Goal: Transaction & Acquisition: Purchase product/service

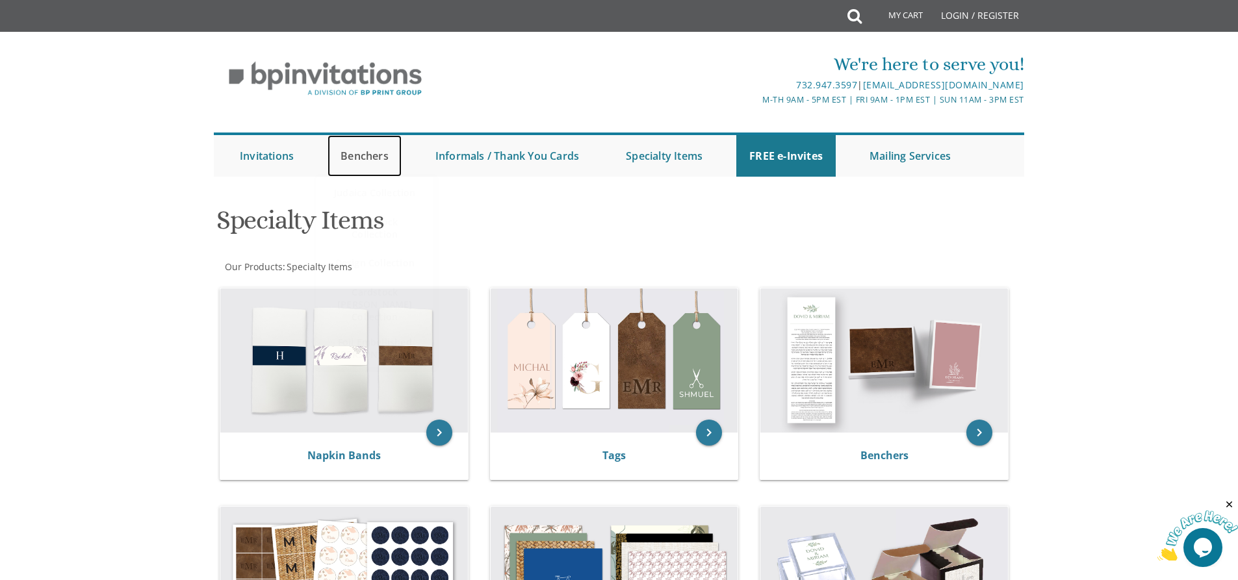
click at [355, 149] on link "Benchers" at bounding box center [364, 156] width 74 height 42
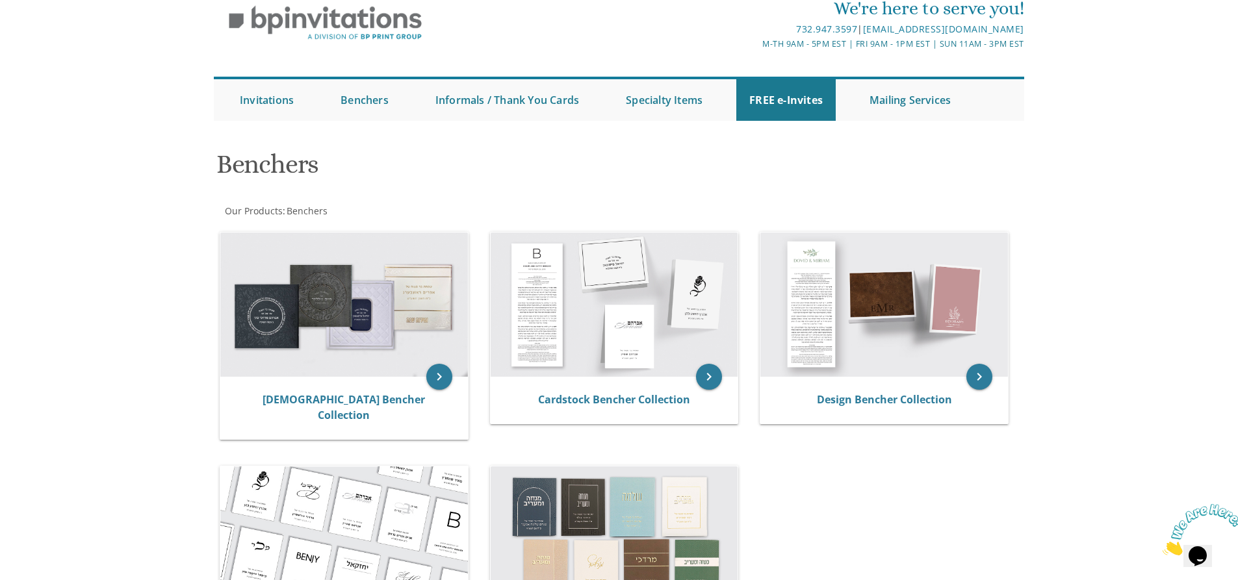
scroll to position [195, 0]
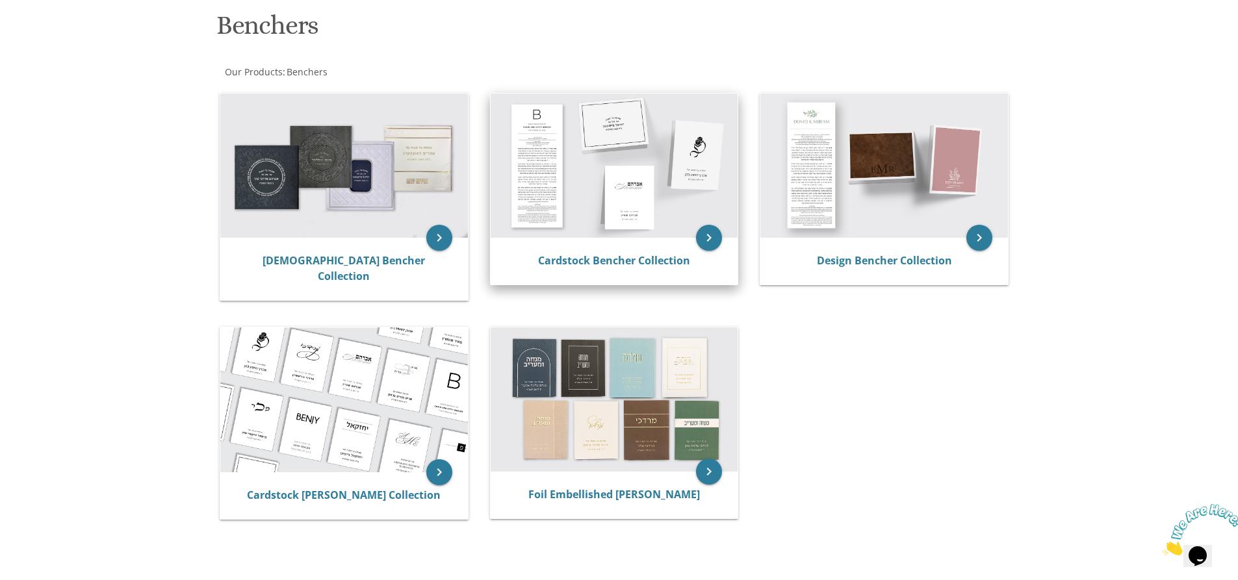
click at [597, 195] on img at bounding box center [615, 166] width 248 height 144
click at [615, 257] on link "Cardstock Bencher Collection" at bounding box center [614, 260] width 152 height 14
click at [643, 264] on link "Cardstock Bencher Collection" at bounding box center [614, 260] width 152 height 14
click at [715, 237] on icon "keyboard_arrow_right" at bounding box center [709, 238] width 26 height 26
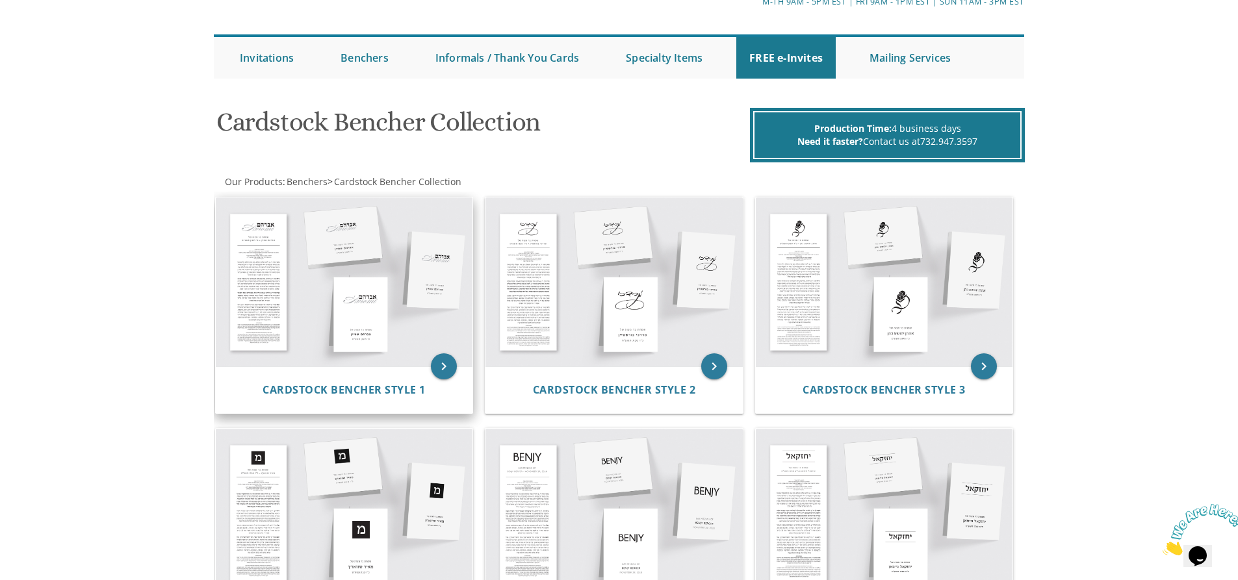
scroll to position [130, 0]
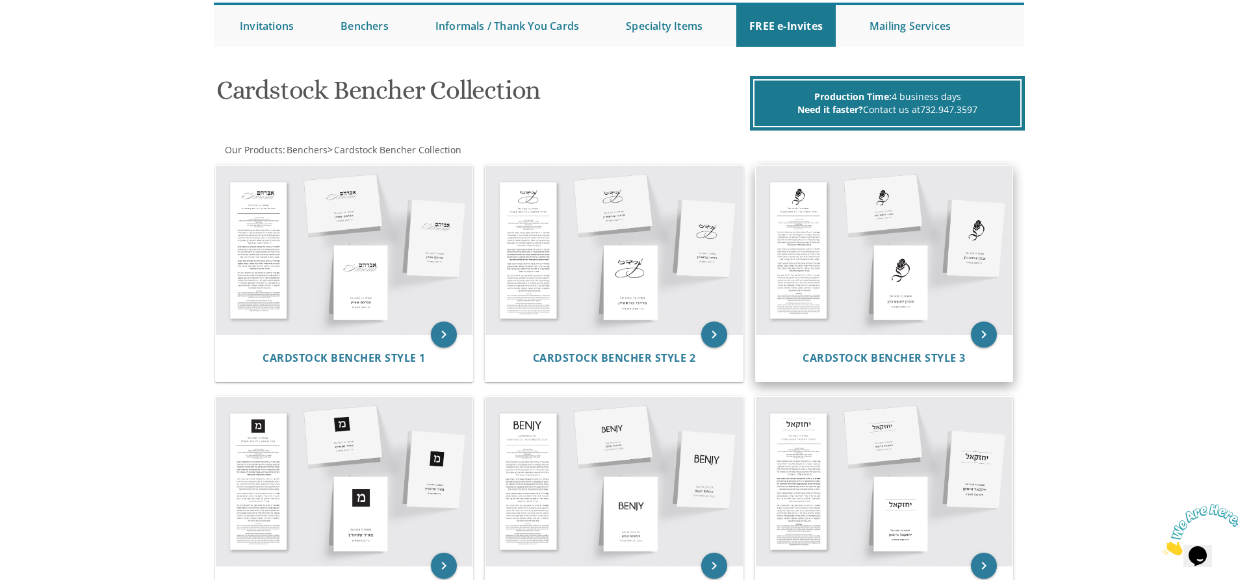
click at [793, 246] on img at bounding box center [884, 250] width 257 height 169
click at [876, 352] on span "Cardstock Bencher Style 3" at bounding box center [883, 358] width 163 height 14
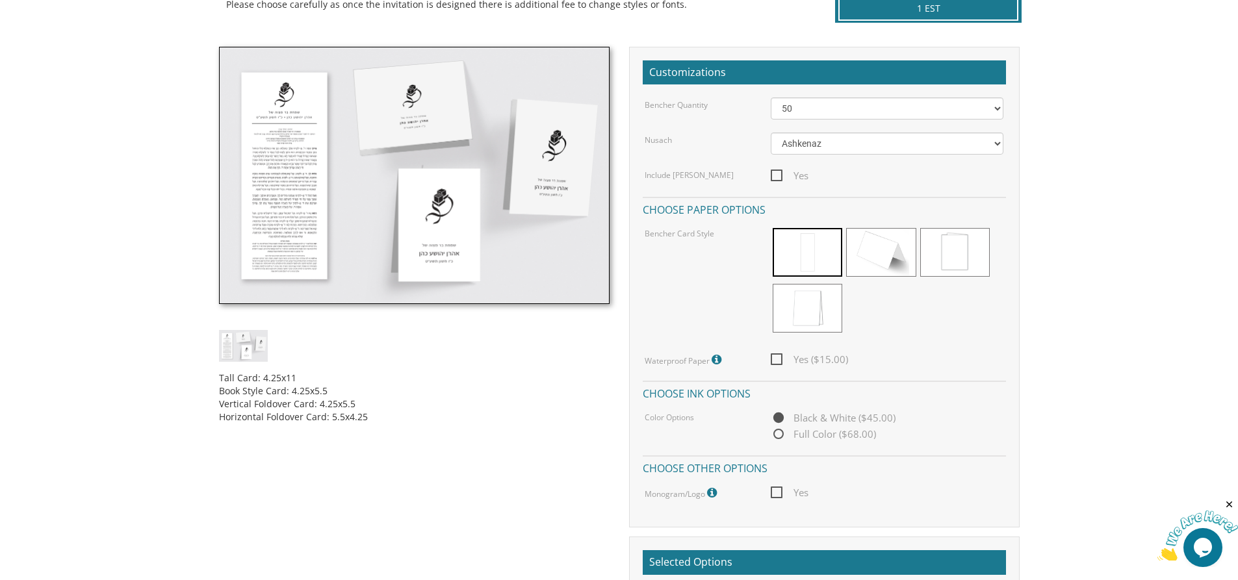
scroll to position [260, 0]
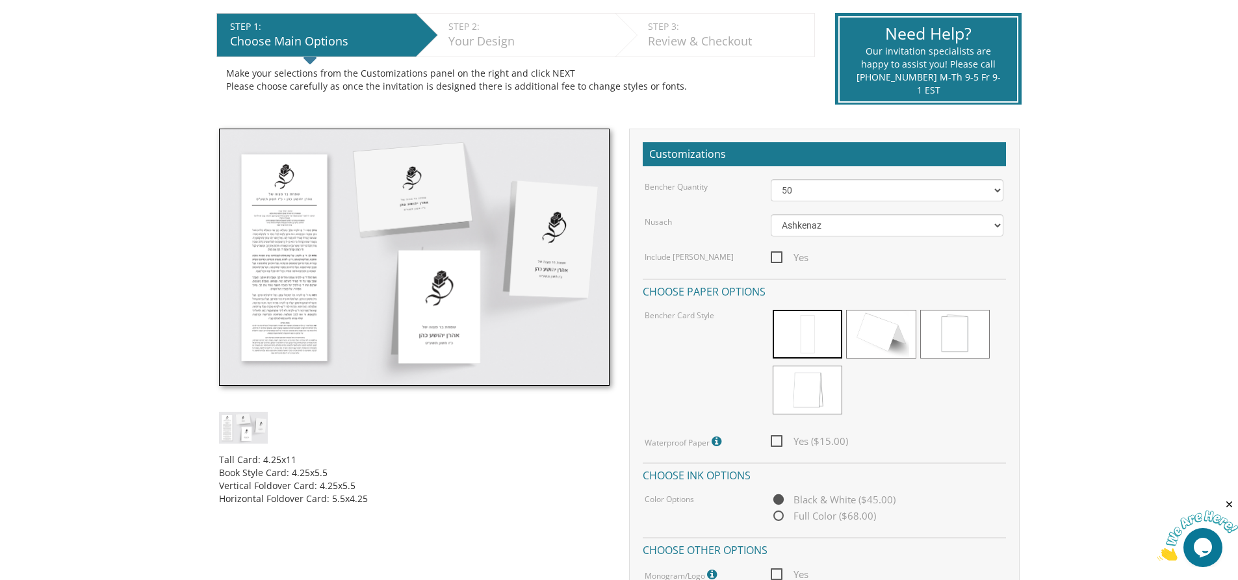
click at [266, 186] on img at bounding box center [414, 257] width 391 height 257
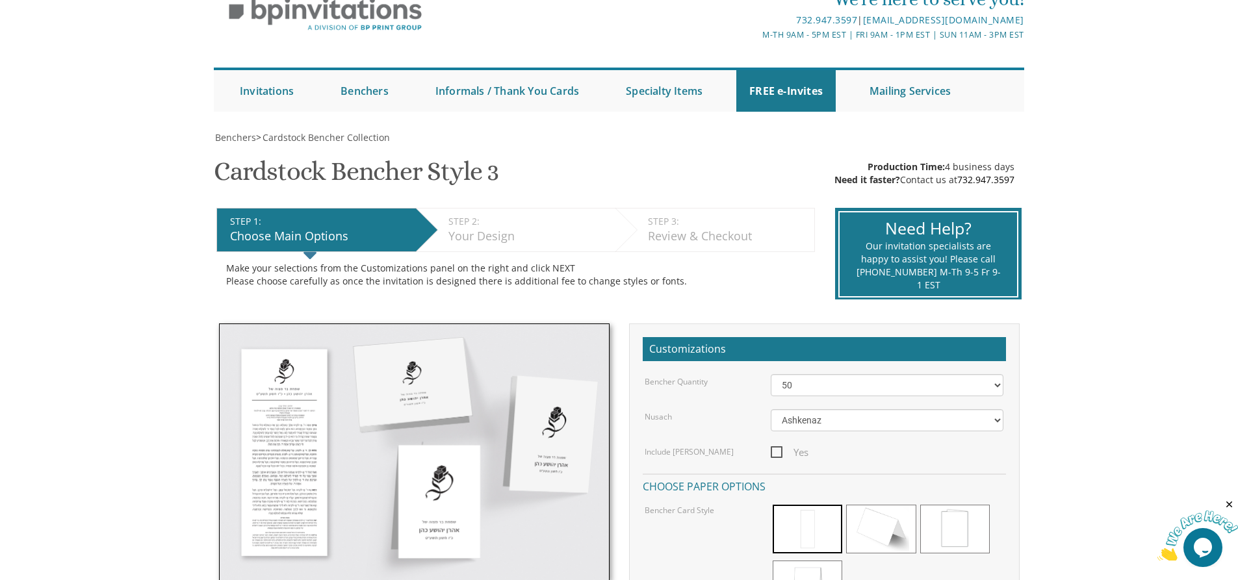
scroll to position [0, 0]
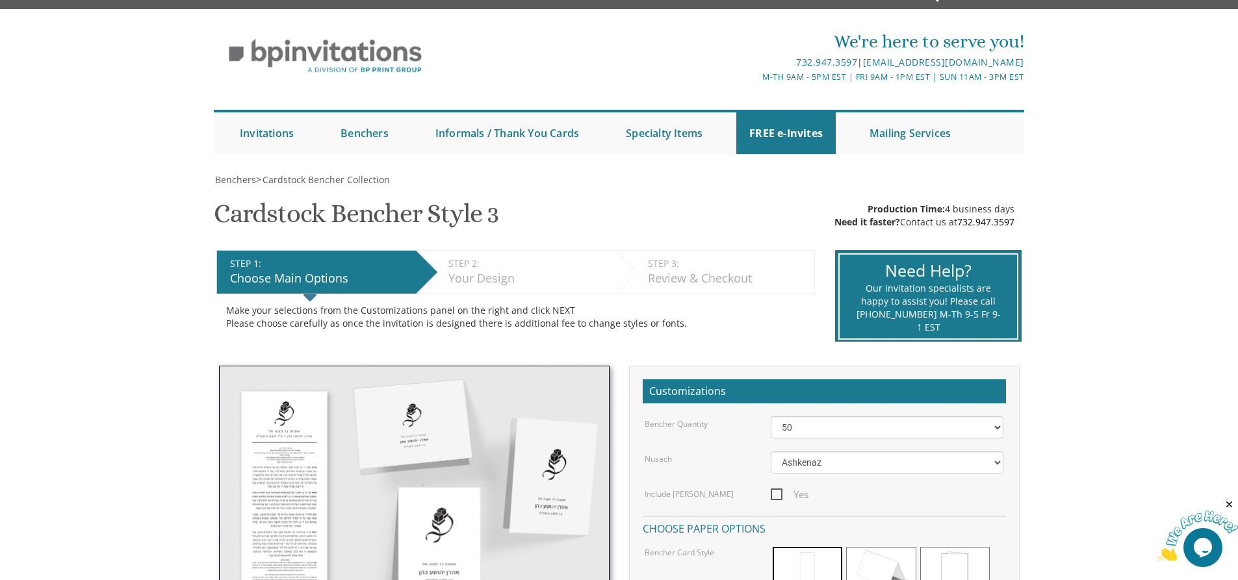
click at [411, 386] on img at bounding box center [414, 494] width 391 height 257
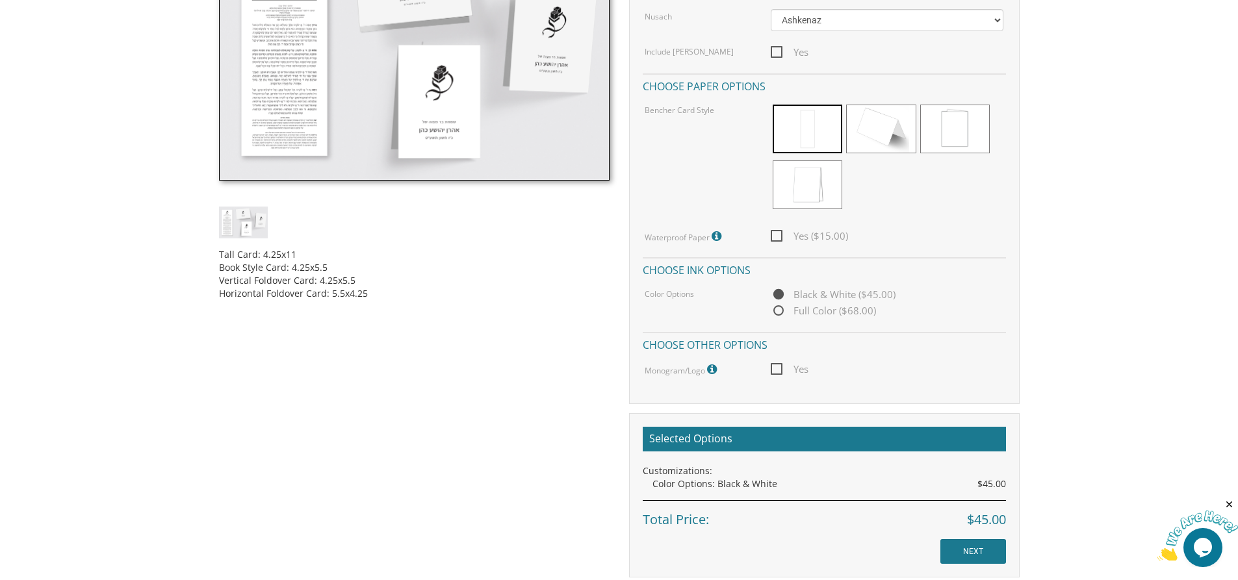
scroll to position [455, 0]
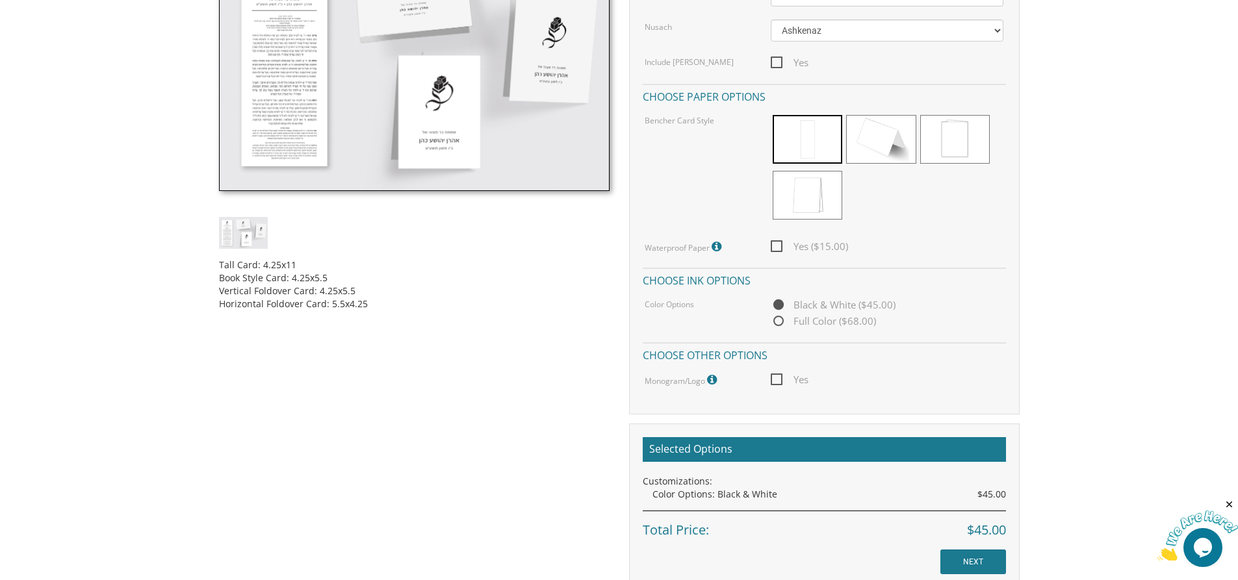
click at [777, 378] on span "Yes" at bounding box center [790, 380] width 38 height 16
click at [777, 378] on input "Yes" at bounding box center [775, 378] width 8 height 8
checkbox input "true"
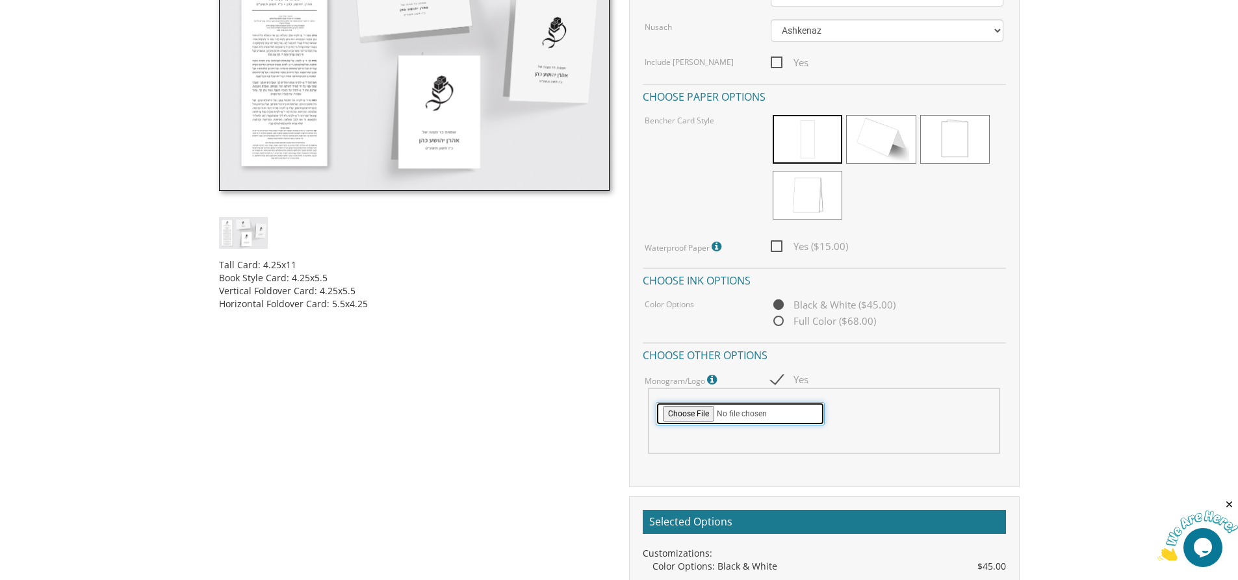
click at [689, 416] on input "file" at bounding box center [740, 413] width 169 height 23
click at [682, 412] on input "file" at bounding box center [740, 413] width 169 height 23
type input "C:\fakepath\Kobi Insler-03.png"
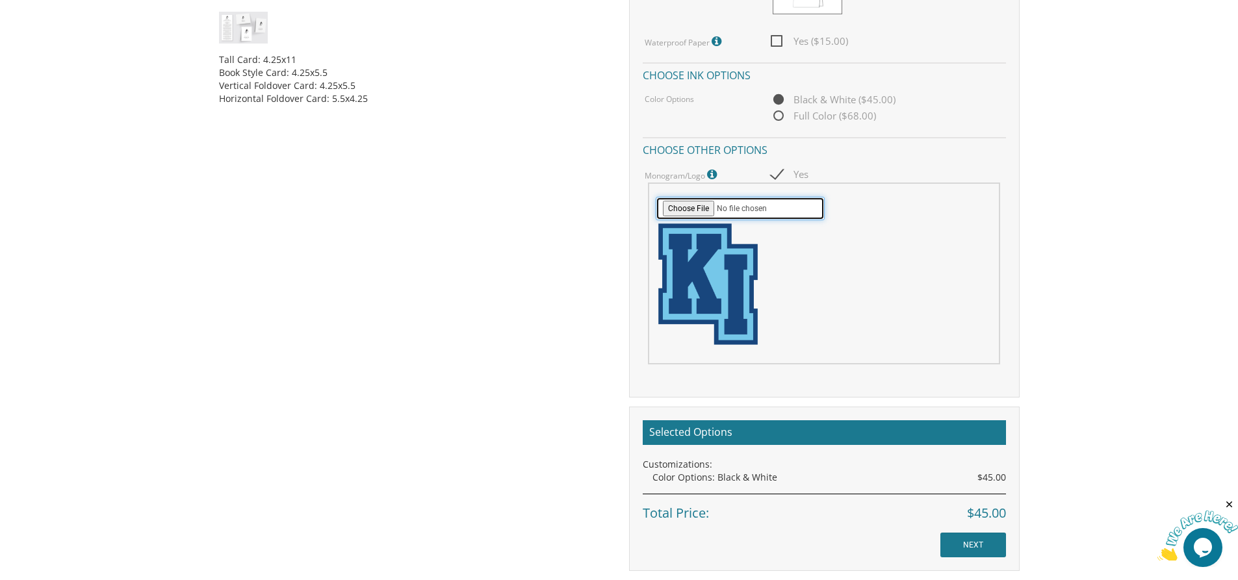
scroll to position [585, 0]
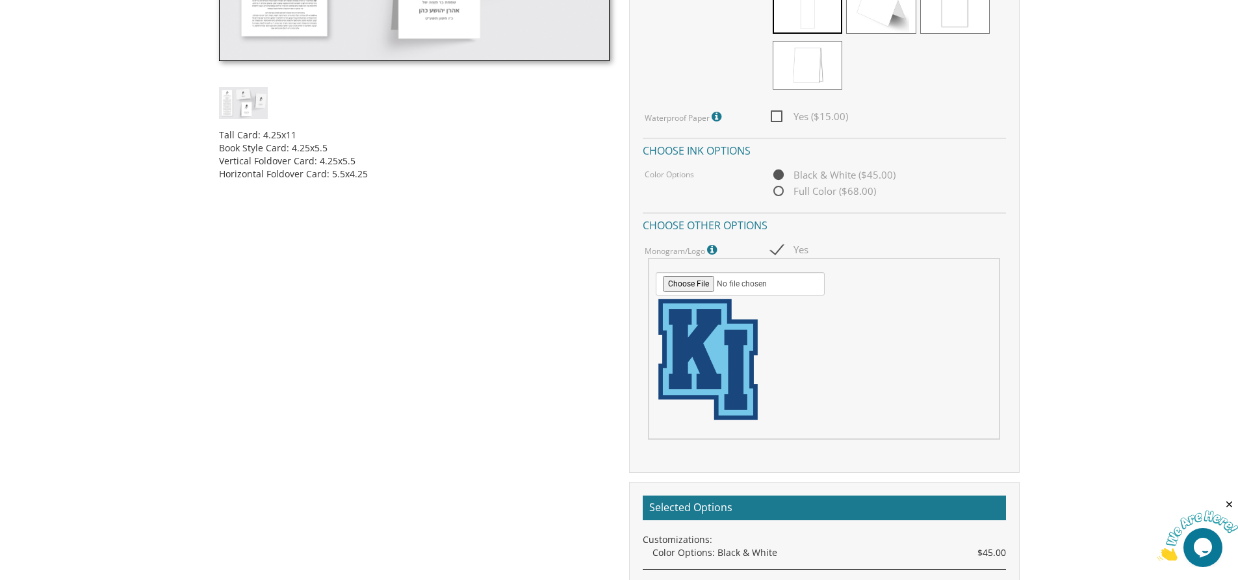
click at [776, 194] on span "Full Color ($68.00)" at bounding box center [823, 191] width 105 height 16
click at [776, 194] on input "Full Color ($68.00)" at bounding box center [775, 192] width 8 height 8
radio input "true"
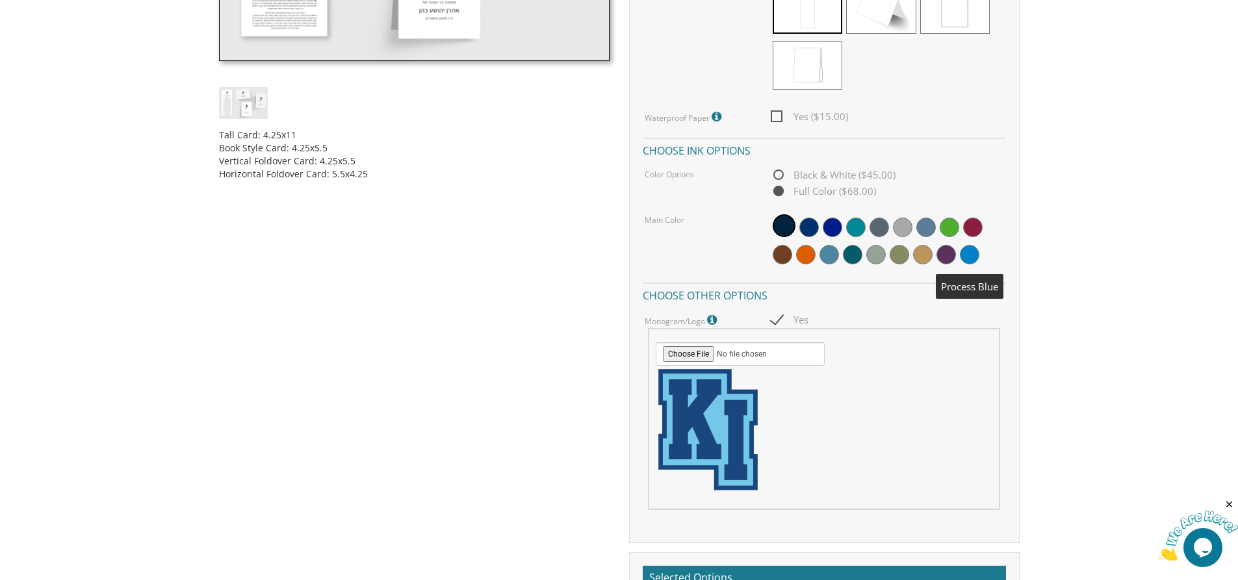
click at [975, 257] on span at bounding box center [969, 254] width 19 height 19
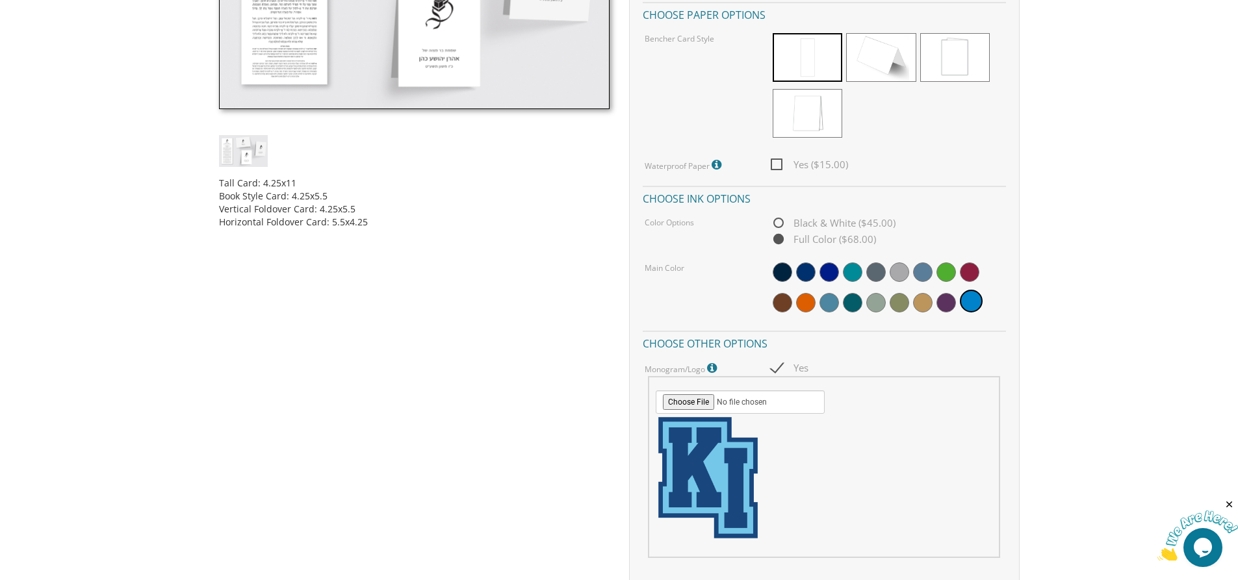
scroll to position [390, 0]
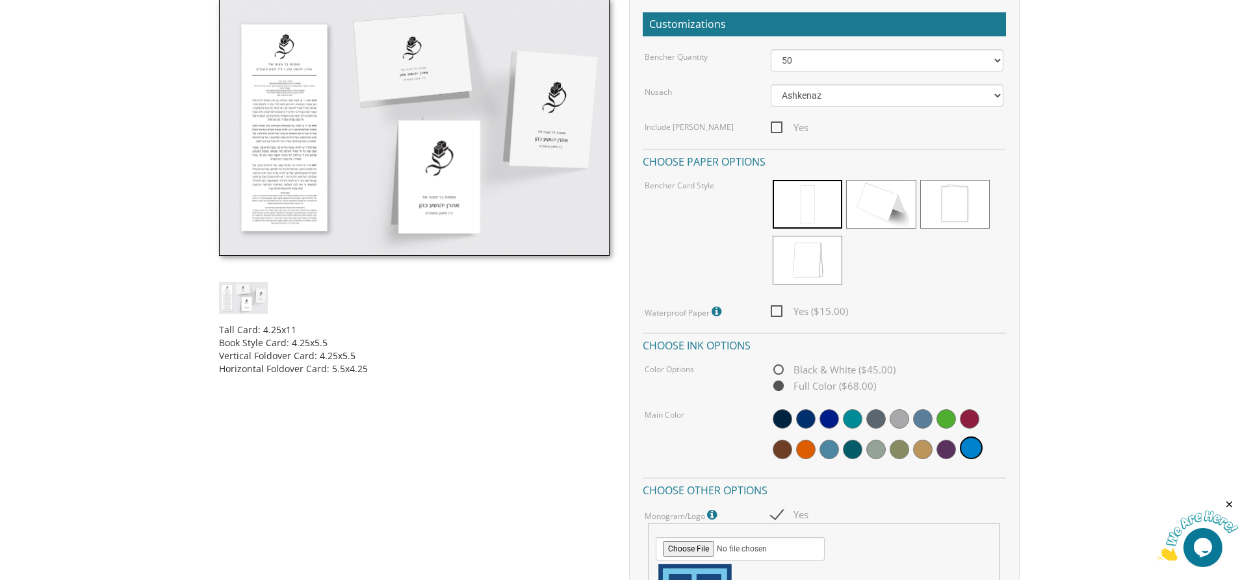
click at [778, 309] on span "Yes ($15.00)" at bounding box center [809, 311] width 77 height 16
click at [778, 309] on input "Yes ($15.00)" at bounding box center [775, 310] width 8 height 8
checkbox input "true"
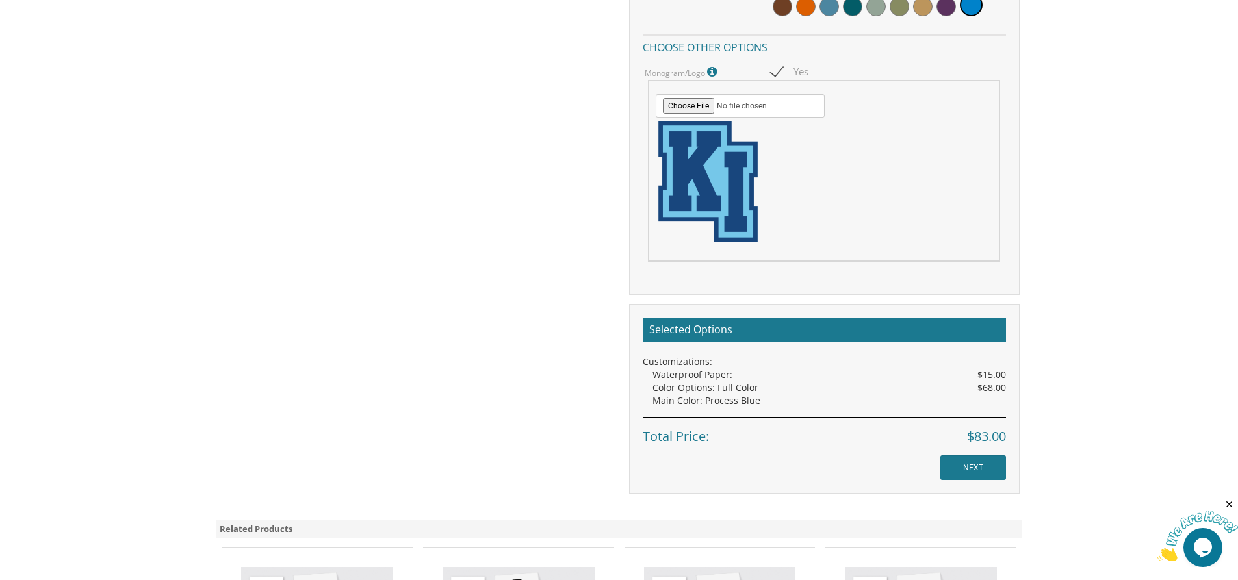
scroll to position [845, 0]
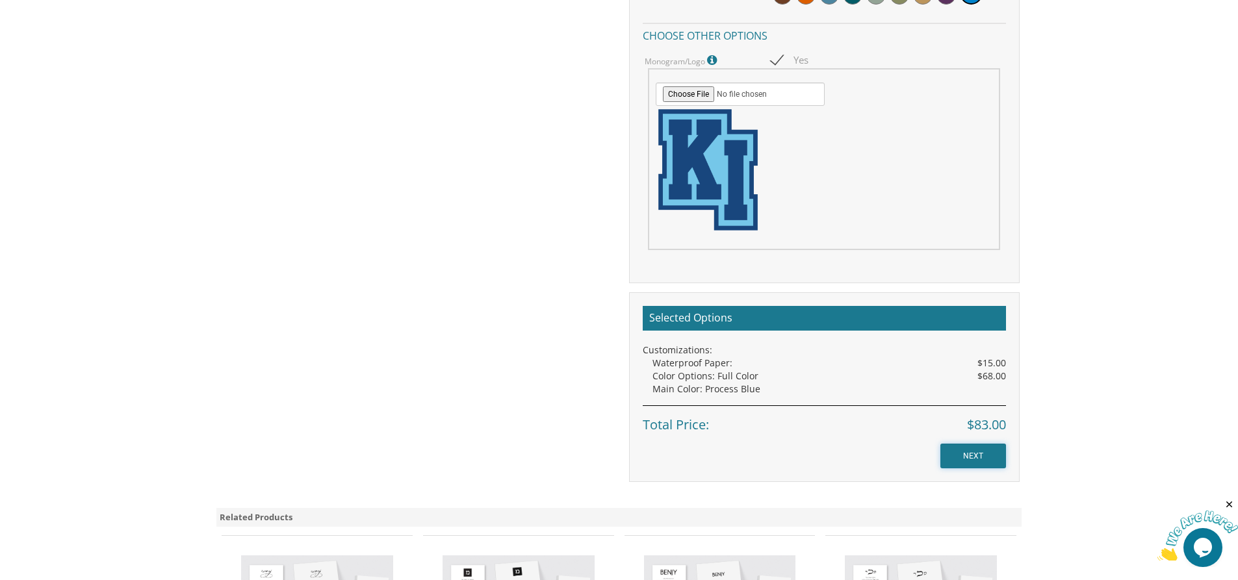
click at [967, 453] on input "NEXT" at bounding box center [973, 456] width 66 height 25
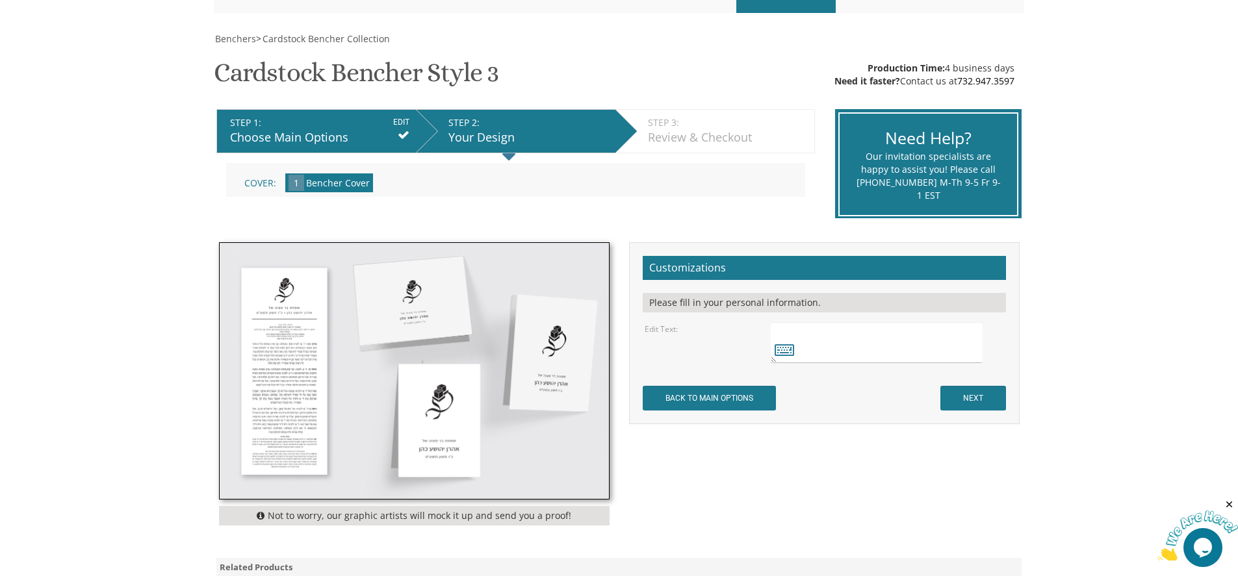
scroll to position [260, 0]
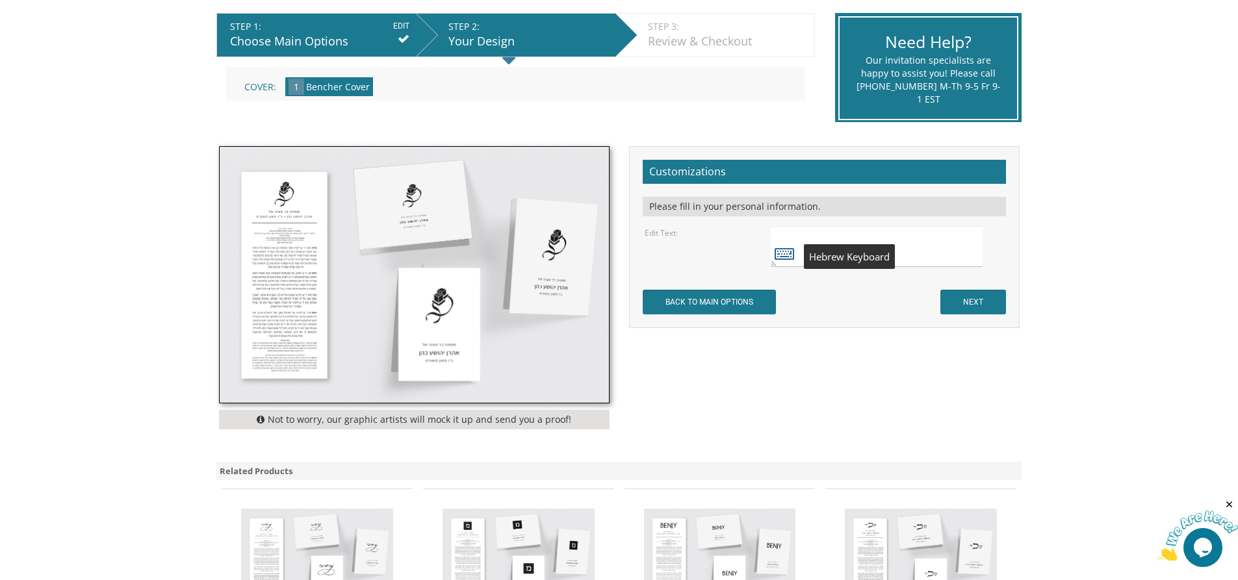
click at [791, 254] on icon at bounding box center [784, 253] width 19 height 18
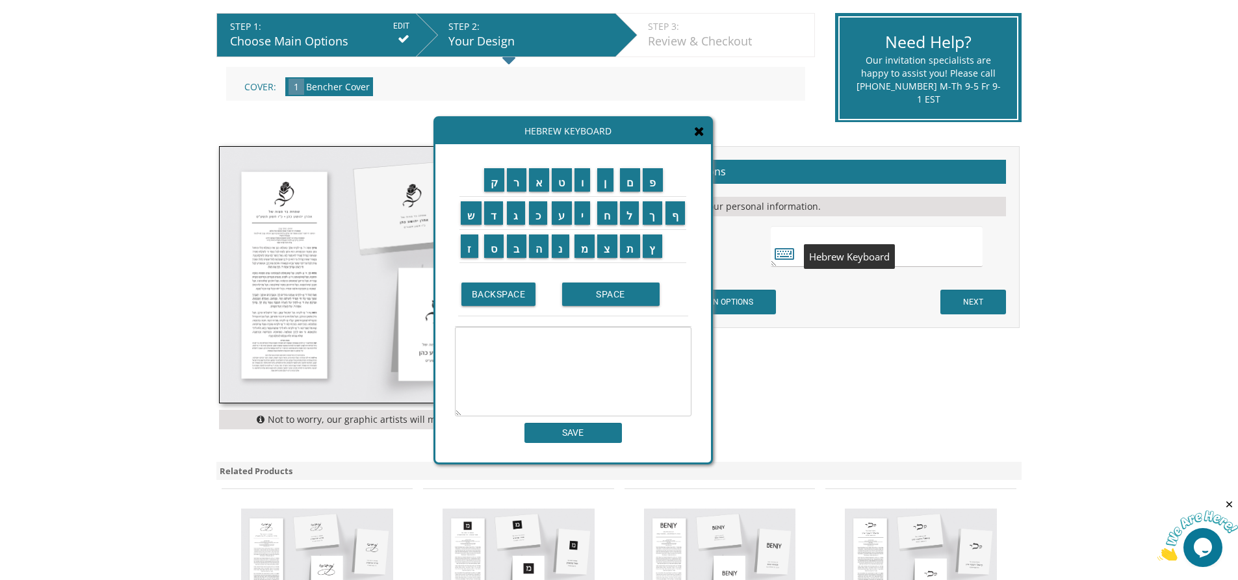
click at [803, 237] on textarea at bounding box center [876, 246] width 211 height 41
click at [698, 129] on icon at bounding box center [699, 131] width 10 height 13
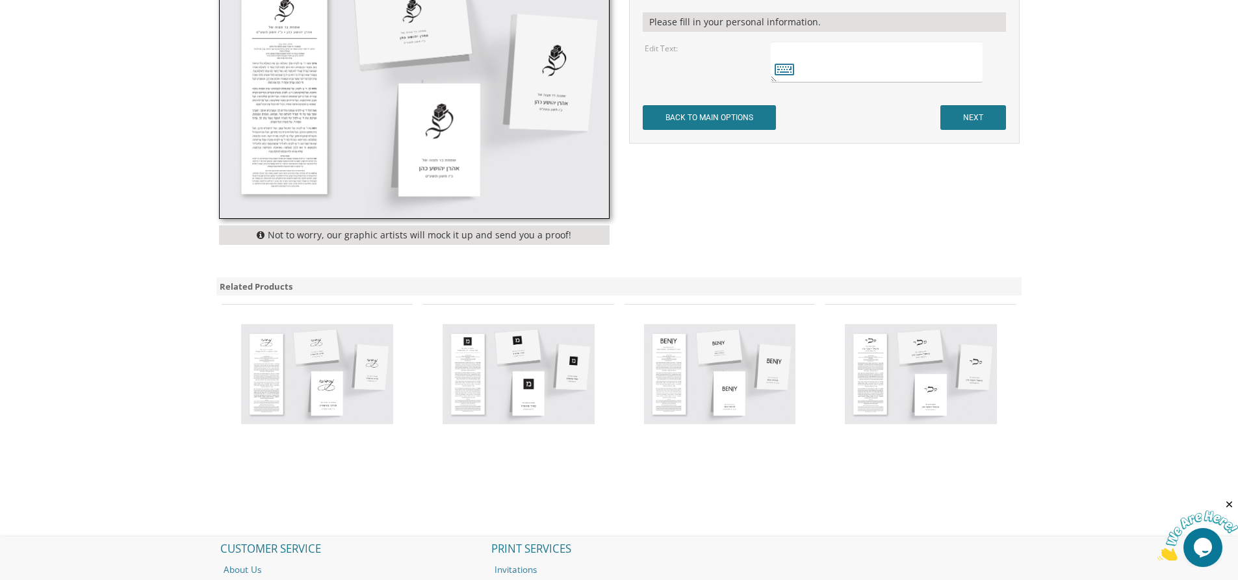
scroll to position [455, 0]
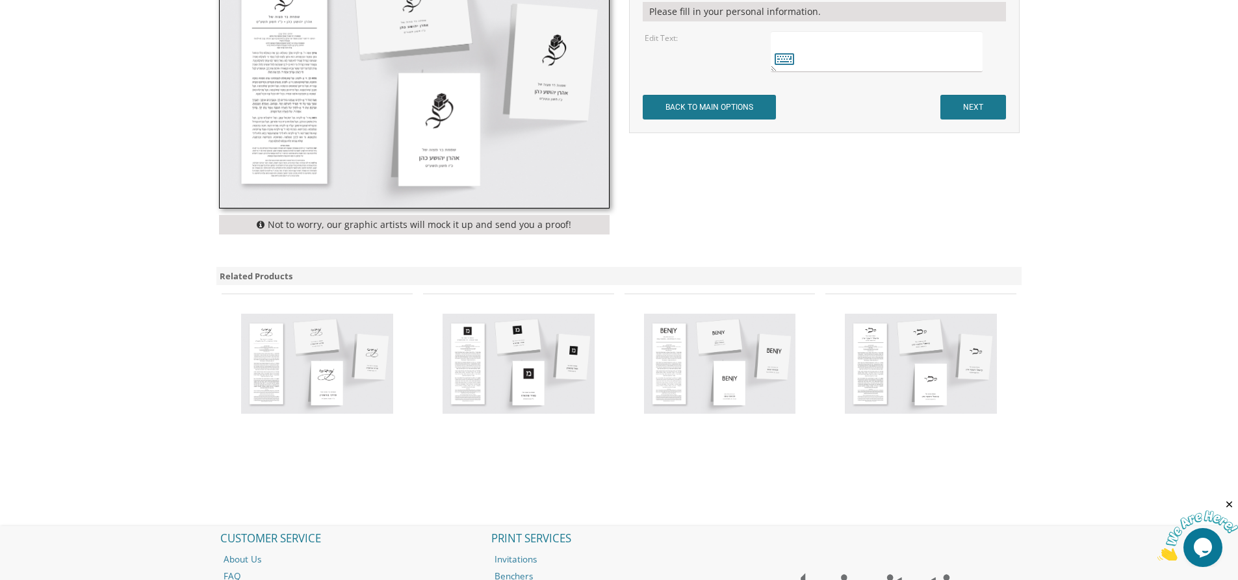
click at [480, 367] on img at bounding box center [518, 364] width 152 height 100
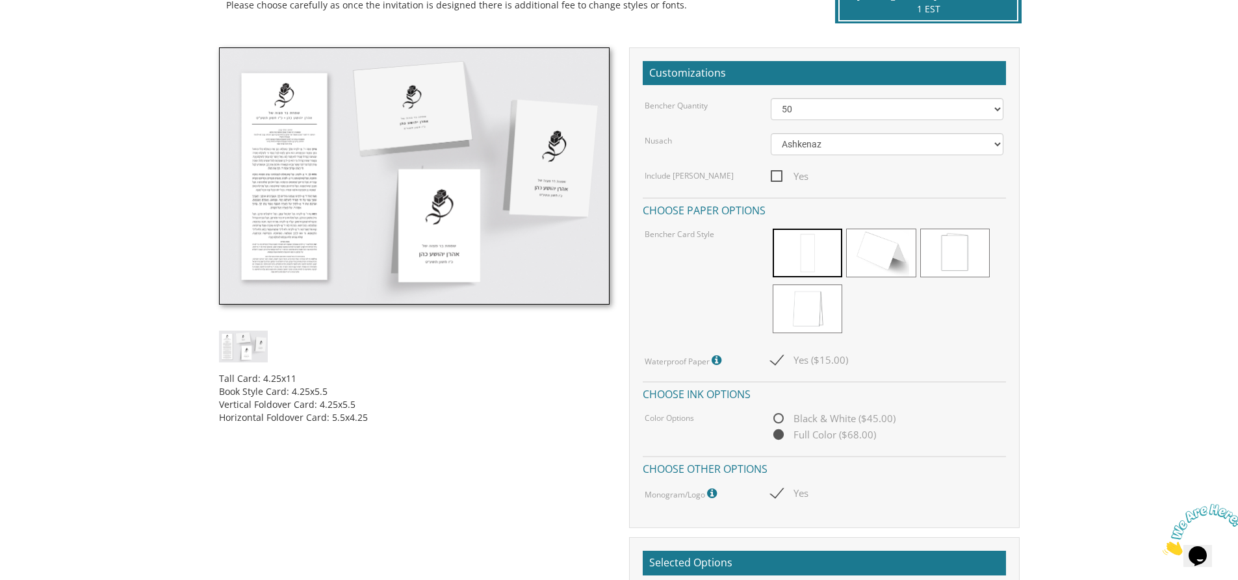
scroll to position [325, 0]
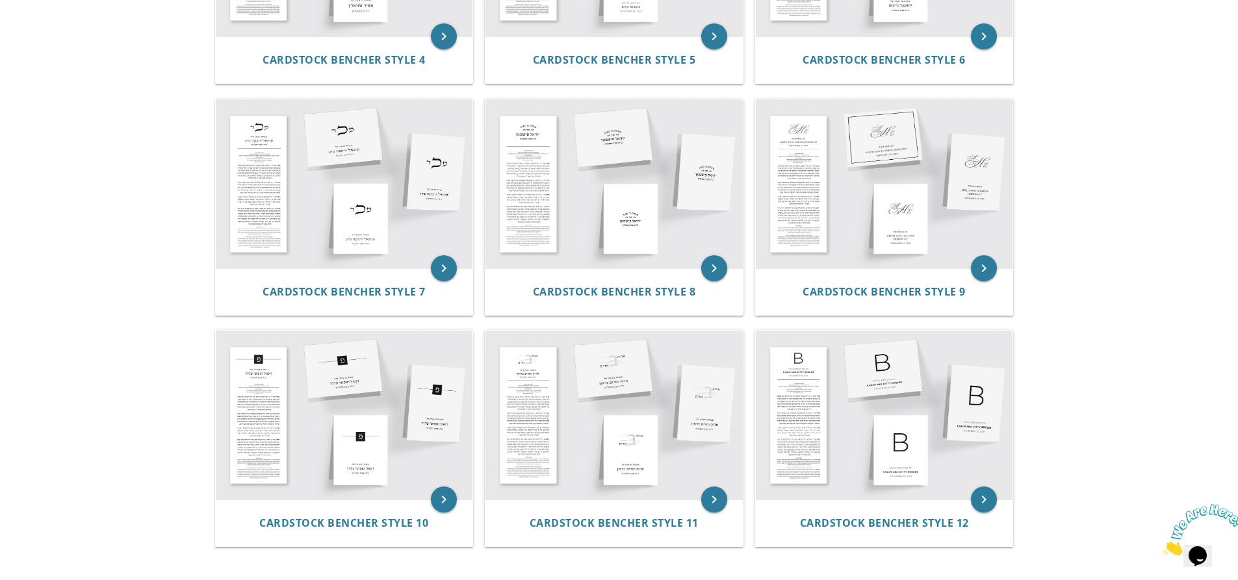
scroll to position [715, 0]
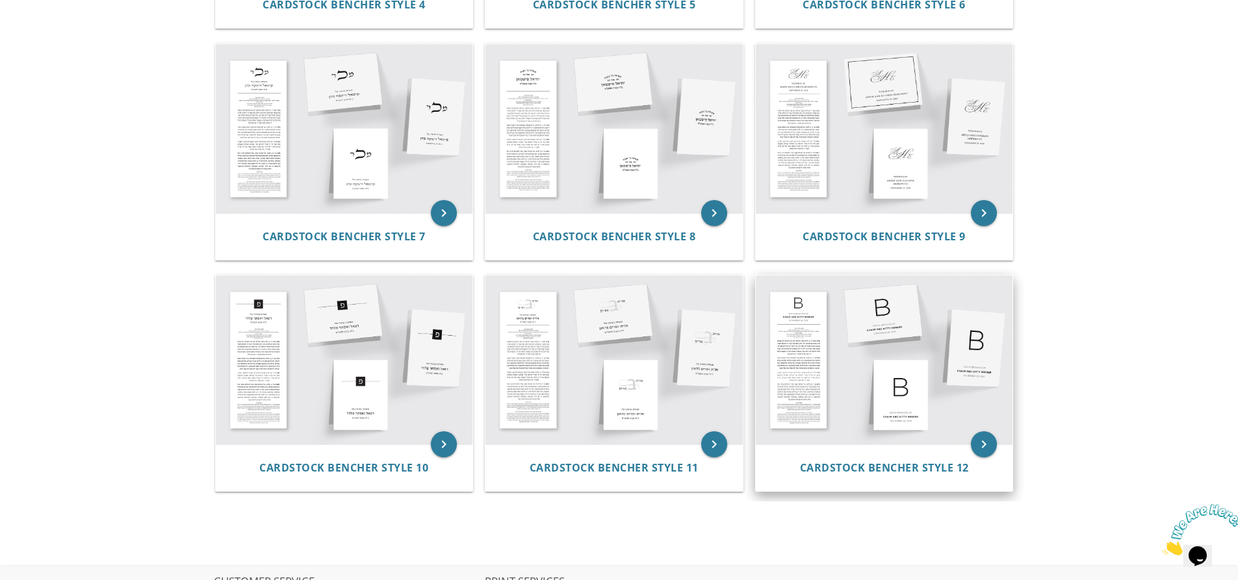
click at [808, 314] on img at bounding box center [884, 359] width 257 height 169
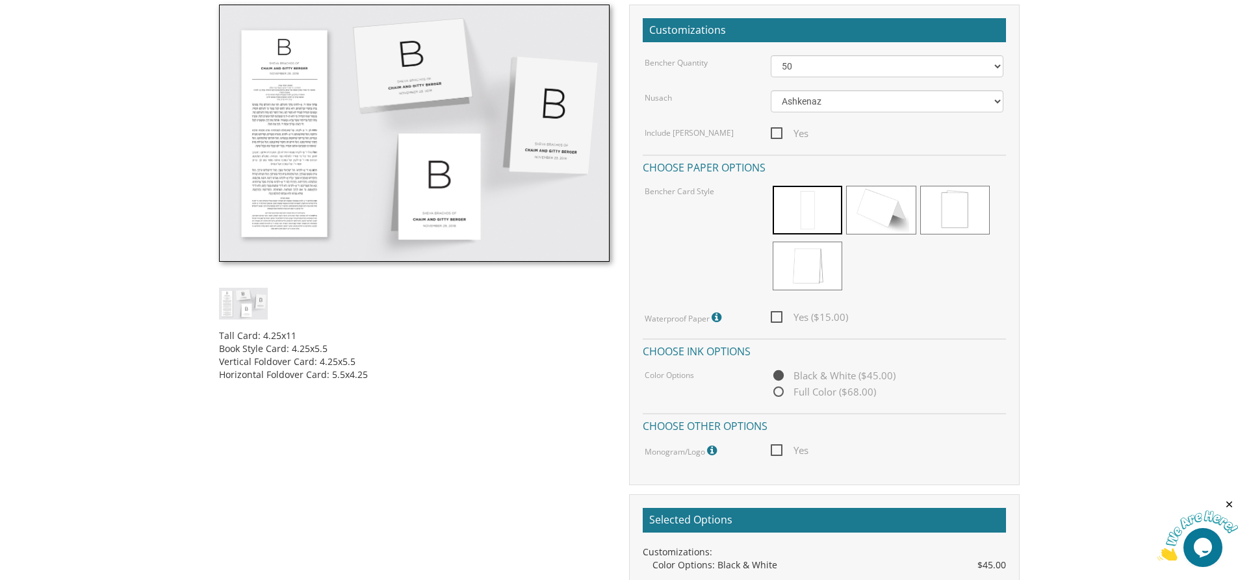
scroll to position [390, 0]
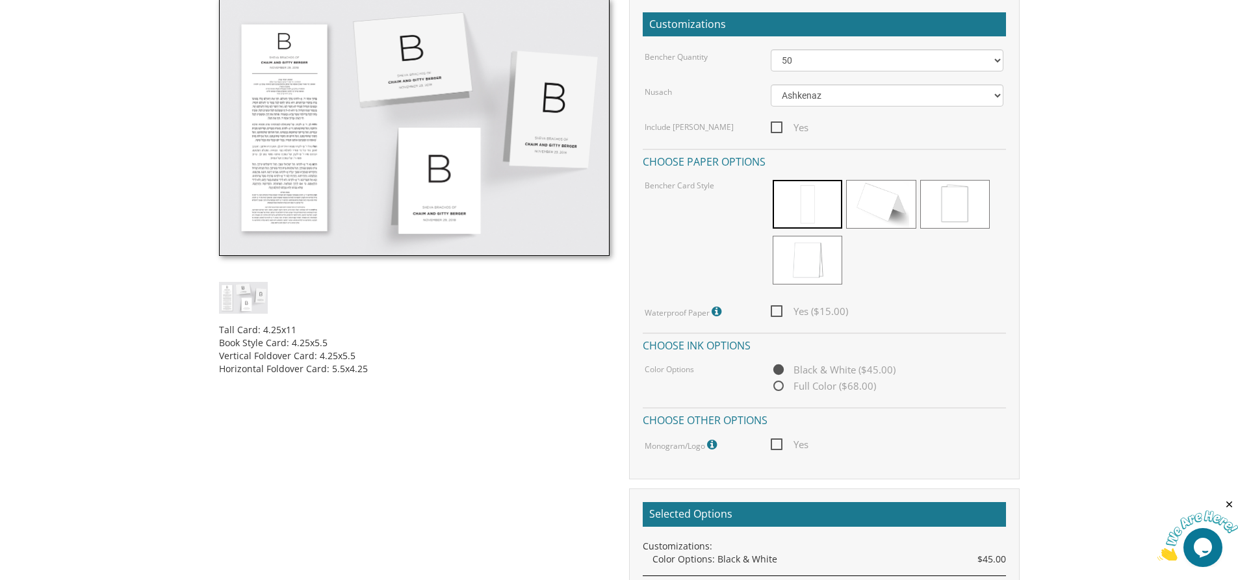
click at [780, 446] on span "Yes" at bounding box center [790, 445] width 38 height 16
click at [779, 446] on input "Yes" at bounding box center [775, 443] width 8 height 8
checkbox input "true"
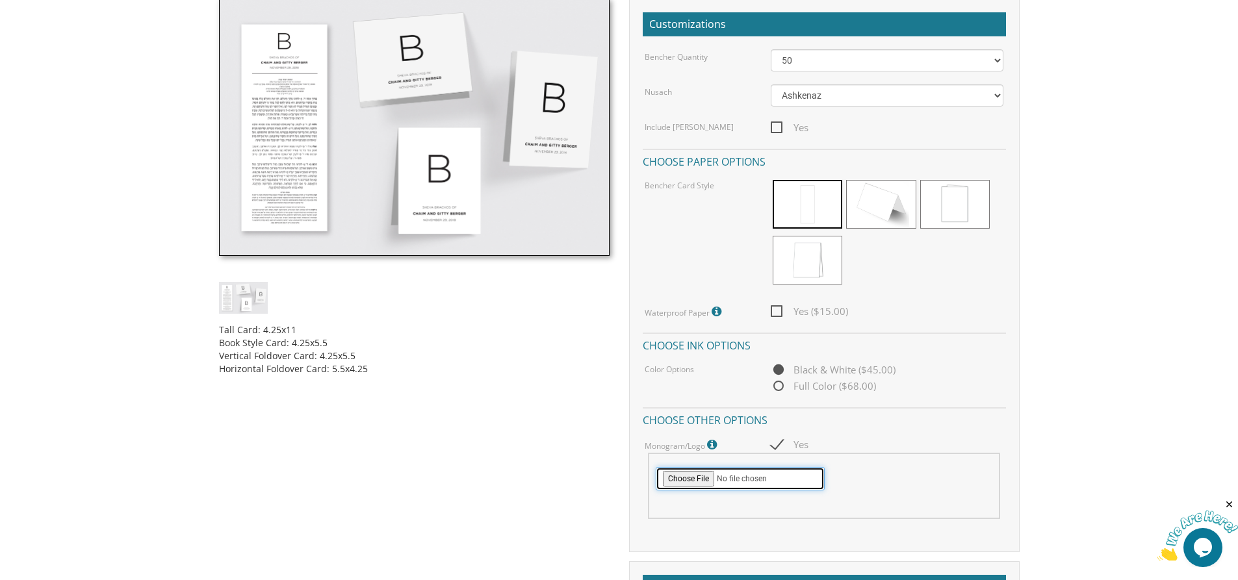
click at [683, 478] on input "file" at bounding box center [740, 478] width 169 height 23
type input "C:\fakepath\Kobi Insler-03.png"
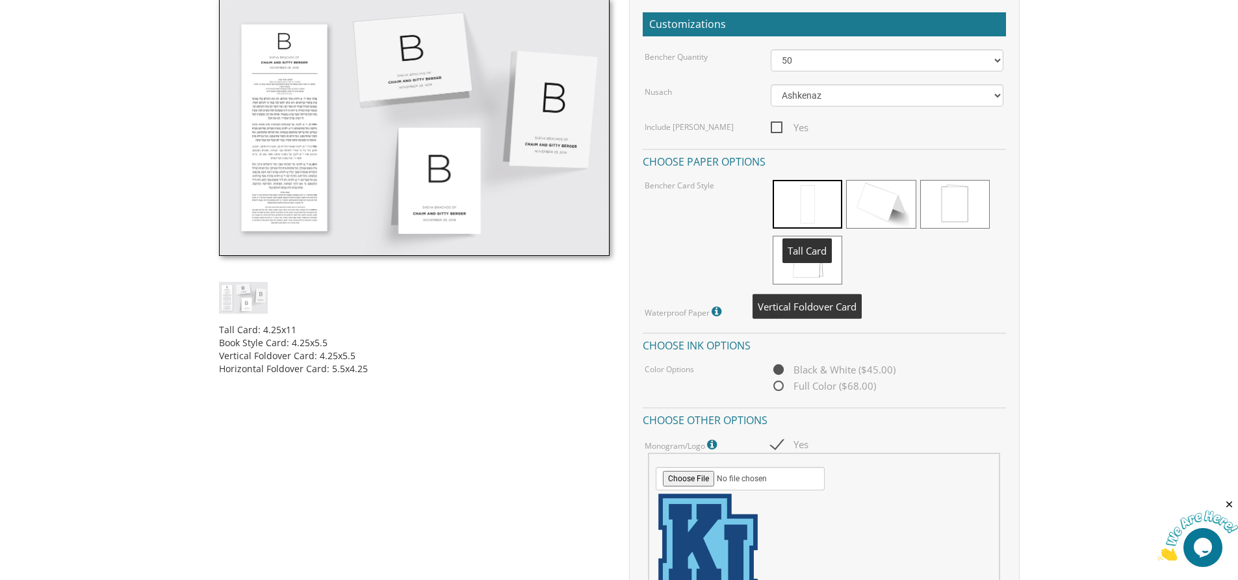
click at [811, 192] on span at bounding box center [808, 204] width 70 height 49
click at [778, 309] on span "Yes ($15.00)" at bounding box center [809, 311] width 77 height 16
click at [778, 309] on input "Yes ($15.00)" at bounding box center [775, 310] width 8 height 8
checkbox input "true"
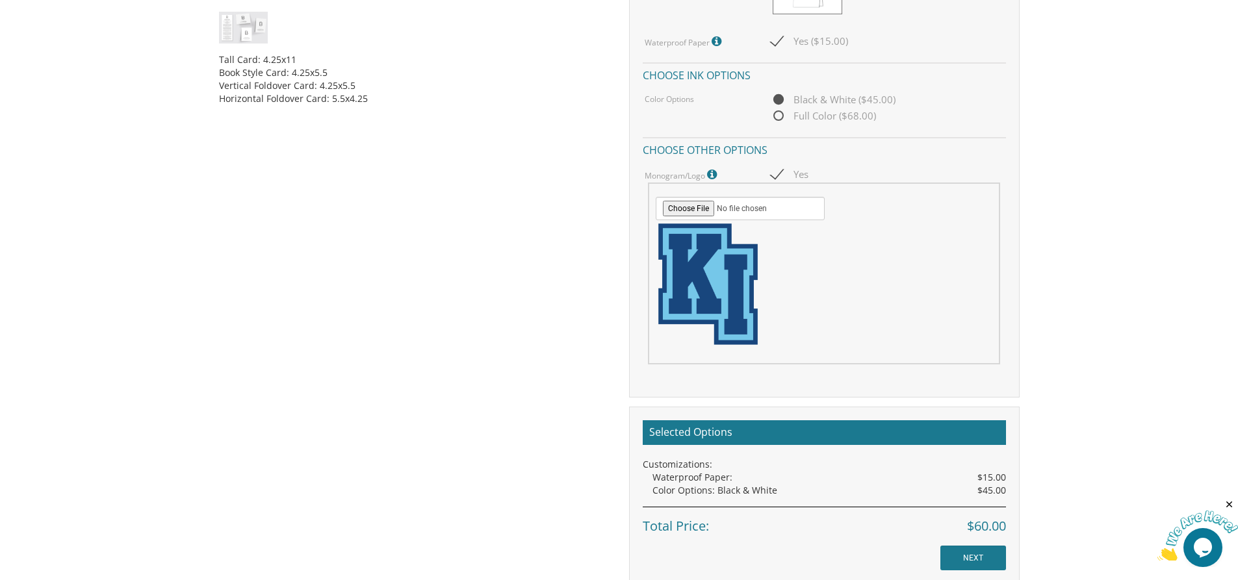
scroll to position [585, 0]
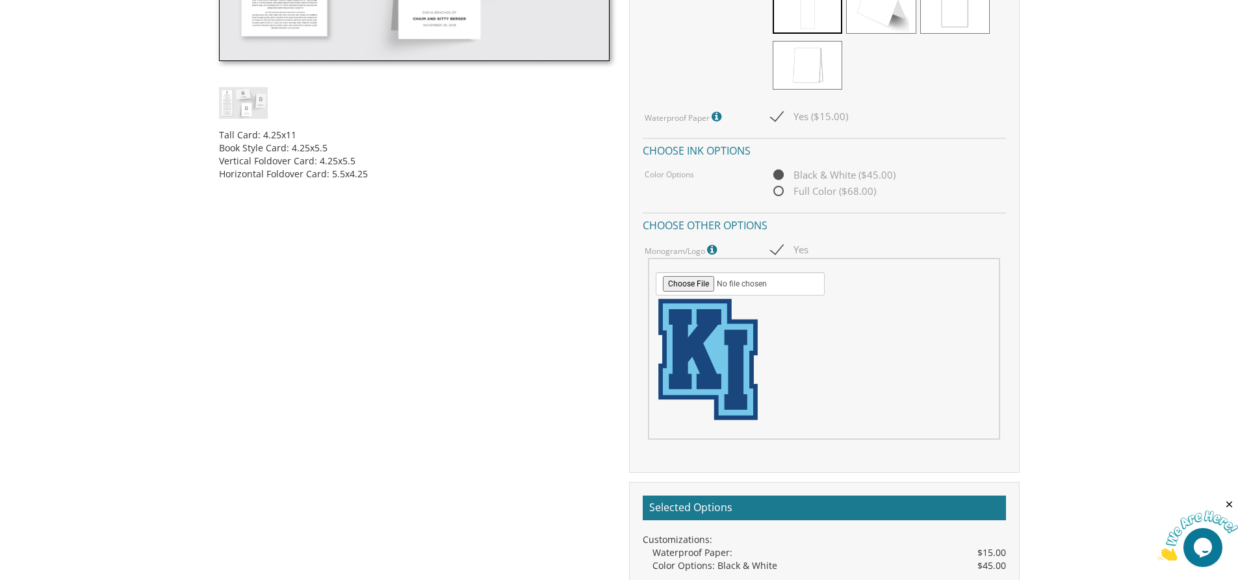
click at [773, 195] on span "Full Color ($68.00)" at bounding box center [823, 191] width 105 height 16
click at [773, 195] on input "Full Color ($68.00)" at bounding box center [775, 192] width 8 height 8
radio input "true"
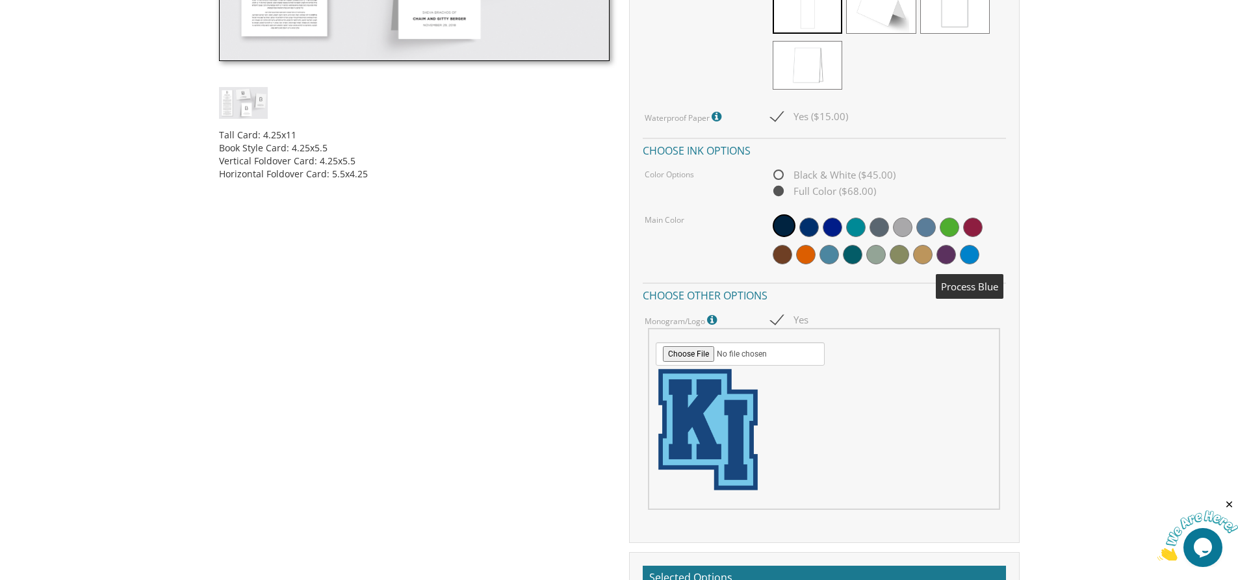
click at [973, 254] on span at bounding box center [969, 254] width 19 height 19
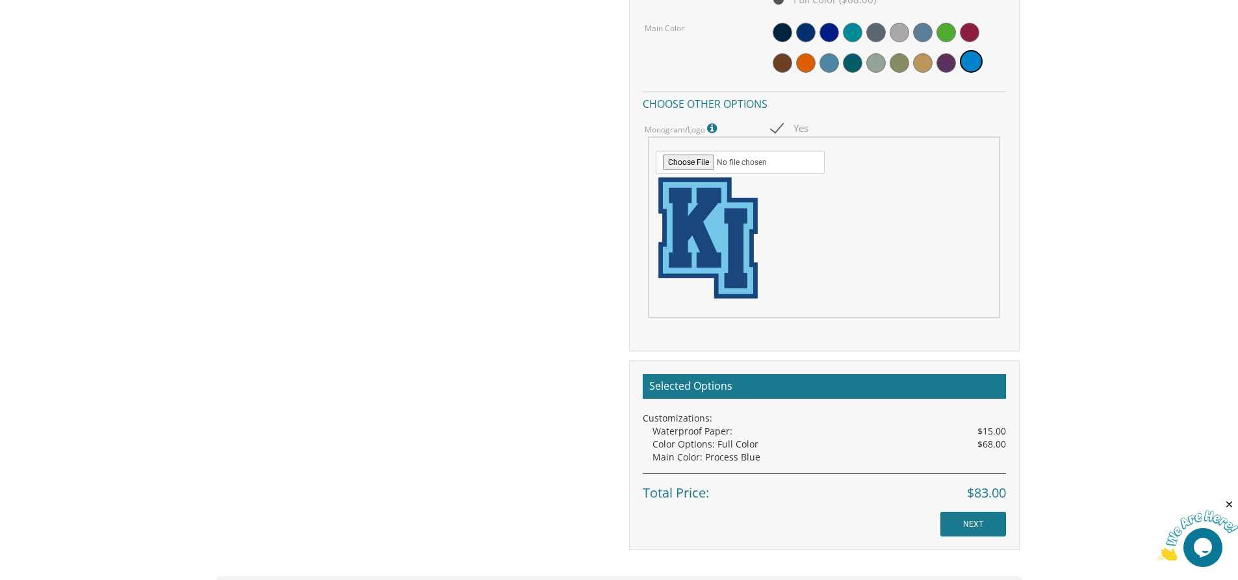
scroll to position [780, 0]
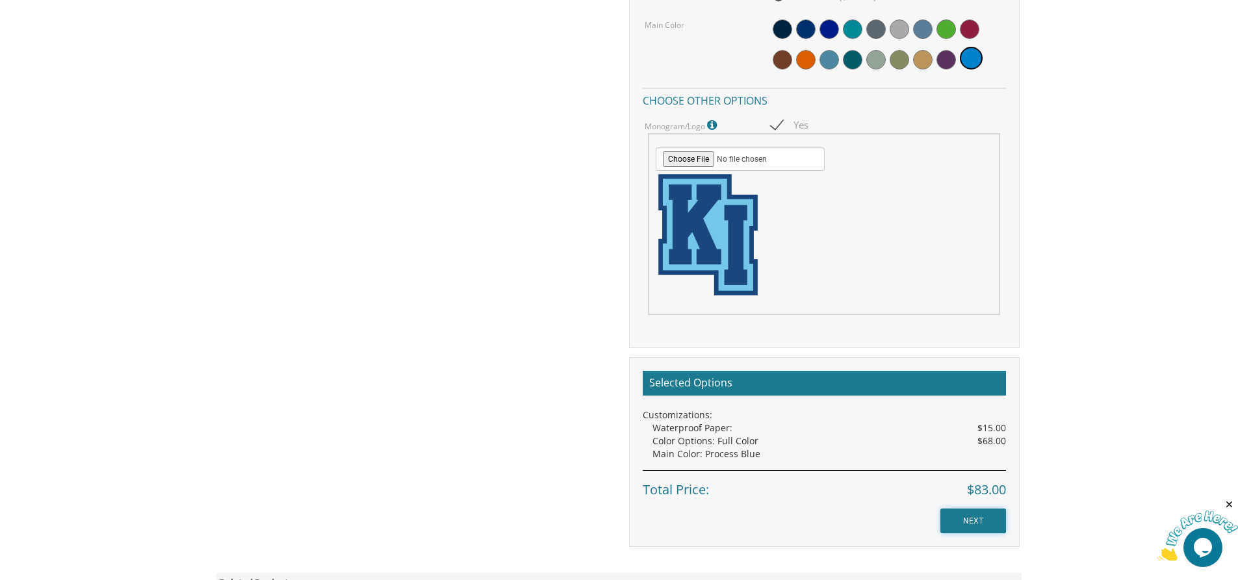
click at [975, 515] on input "NEXT" at bounding box center [973, 521] width 66 height 25
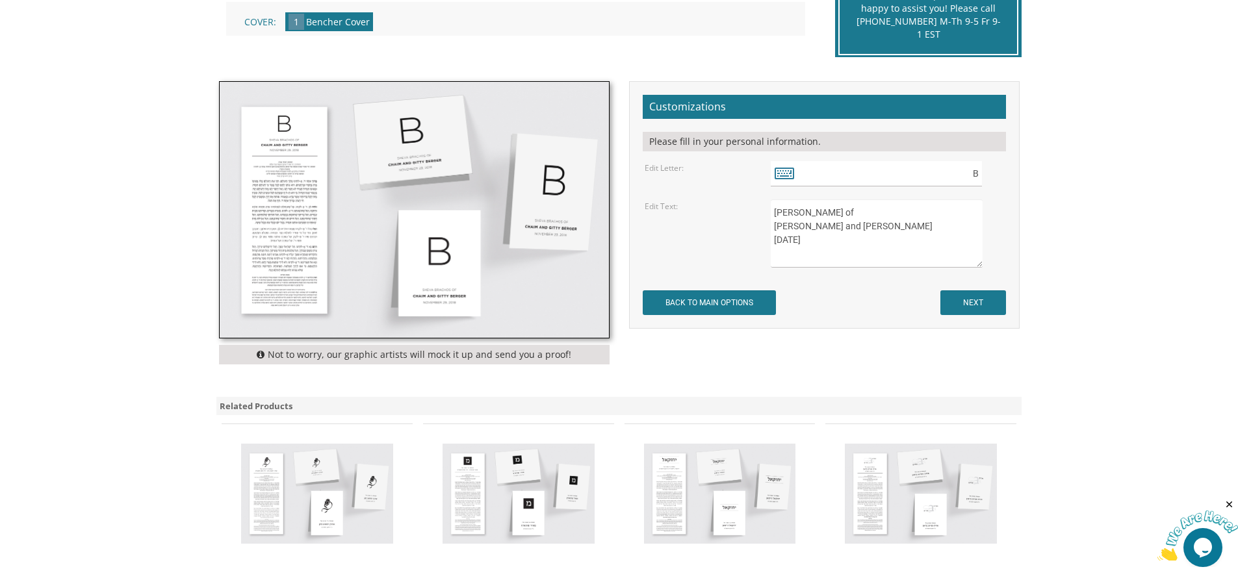
scroll to position [260, 0]
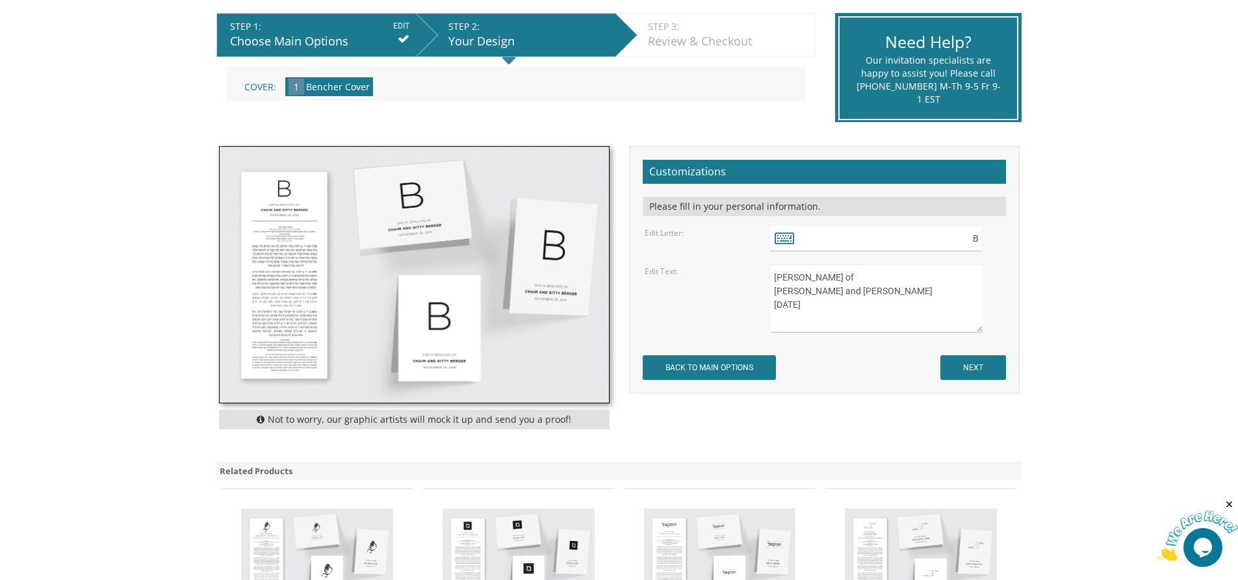
drag, startPoint x: 833, startPoint y: 275, endPoint x: 774, endPoint y: 275, distance: 59.1
click at [774, 275] on textarea "[PERSON_NAME] of [PERSON_NAME] and [PERSON_NAME] [DATE]" at bounding box center [876, 298] width 211 height 68
drag, startPoint x: 867, startPoint y: 295, endPoint x: 763, endPoint y: 290, distance: 104.7
click at [763, 290] on div "[PERSON_NAME] of [PERSON_NAME] and [PERSON_NAME] [DATE]" at bounding box center [887, 298] width 252 height 68
drag, startPoint x: 775, startPoint y: 303, endPoint x: 875, endPoint y: 305, distance: 100.1
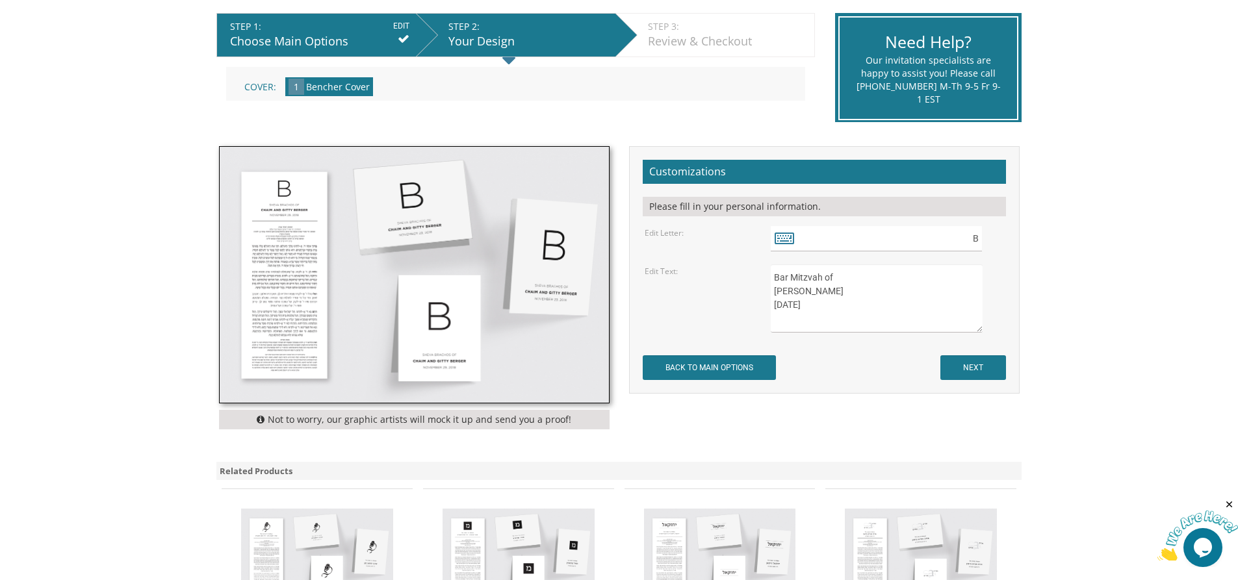
click at [875, 305] on textarea "[PERSON_NAME] of [PERSON_NAME] and [PERSON_NAME] [DATE]" at bounding box center [876, 298] width 211 height 68
type textarea "Bar Mitzvah of [PERSON_NAME] Shabbos Parshat Ha'azinu [DATE]"
click at [993, 370] on input "NEXT" at bounding box center [973, 367] width 66 height 25
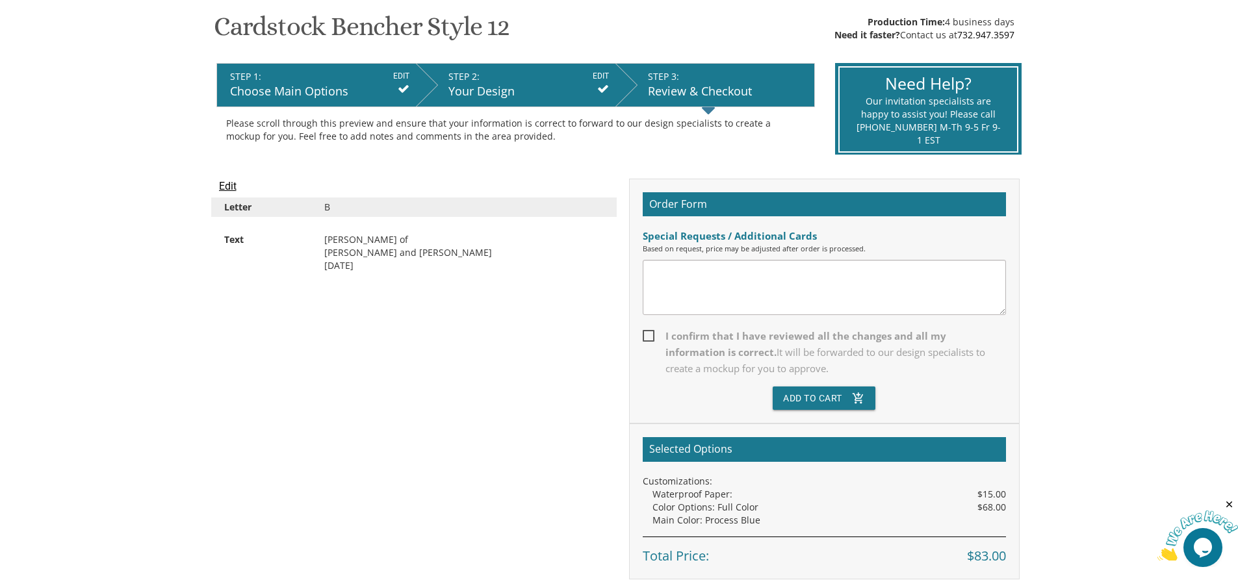
scroll to position [195, 0]
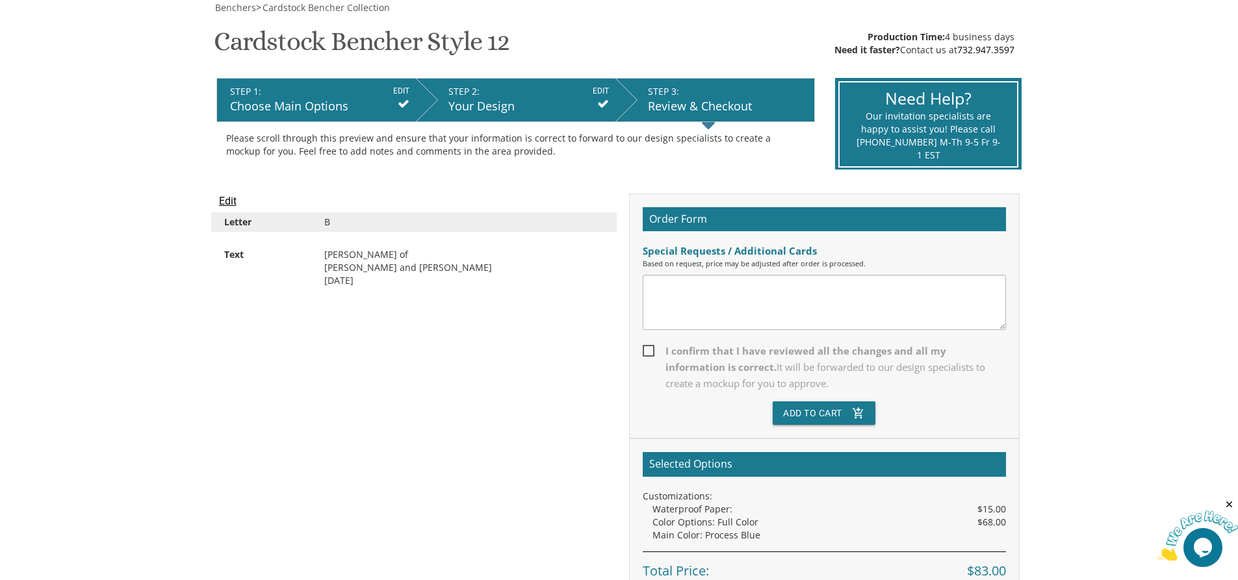
click at [374, 263] on div "Sheva Brachos of Chaim and Gitty Berger November 28, 2018" at bounding box center [463, 267] width 299 height 39
drag, startPoint x: 408, startPoint y: 281, endPoint x: 311, endPoint y: 251, distance: 101.3
click at [311, 251] on div "Text Sheva Brachos of Chaim and Gitty Berger November 28, 2018" at bounding box center [413, 267] width 405 height 45
click at [225, 201] on input "Edit" at bounding box center [228, 202] width 18 height 16
click at [249, 311] on div "Edit Letter B Text Sheva Brachos of Chaim and Gitty Berger November 28, 2018 Or…" at bounding box center [619, 394] width 820 height 401
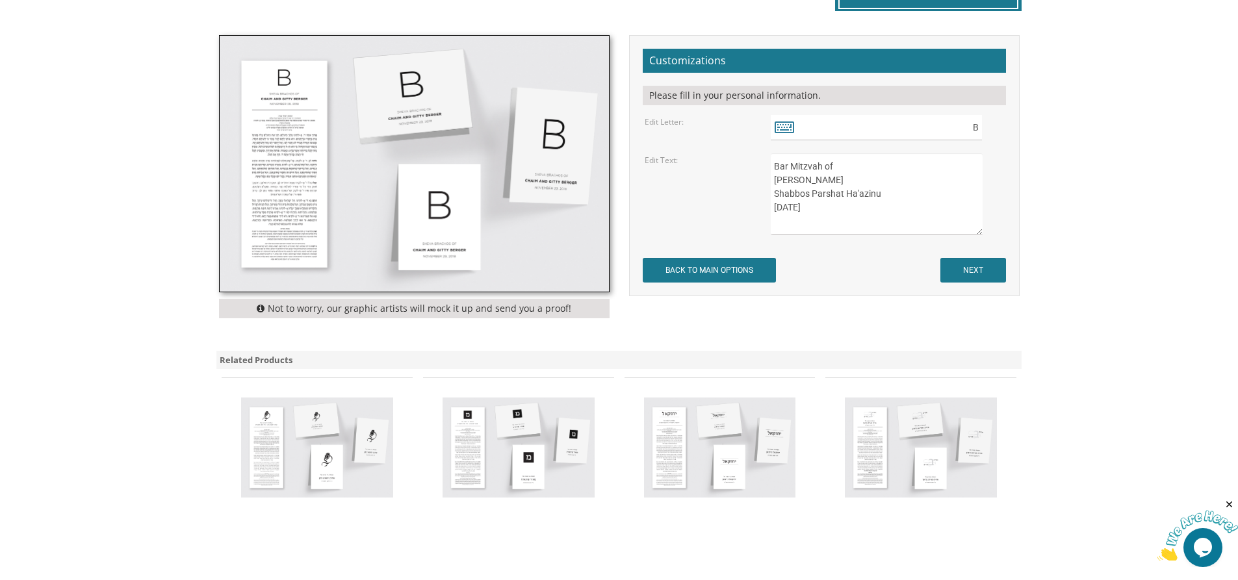
scroll to position [390, 0]
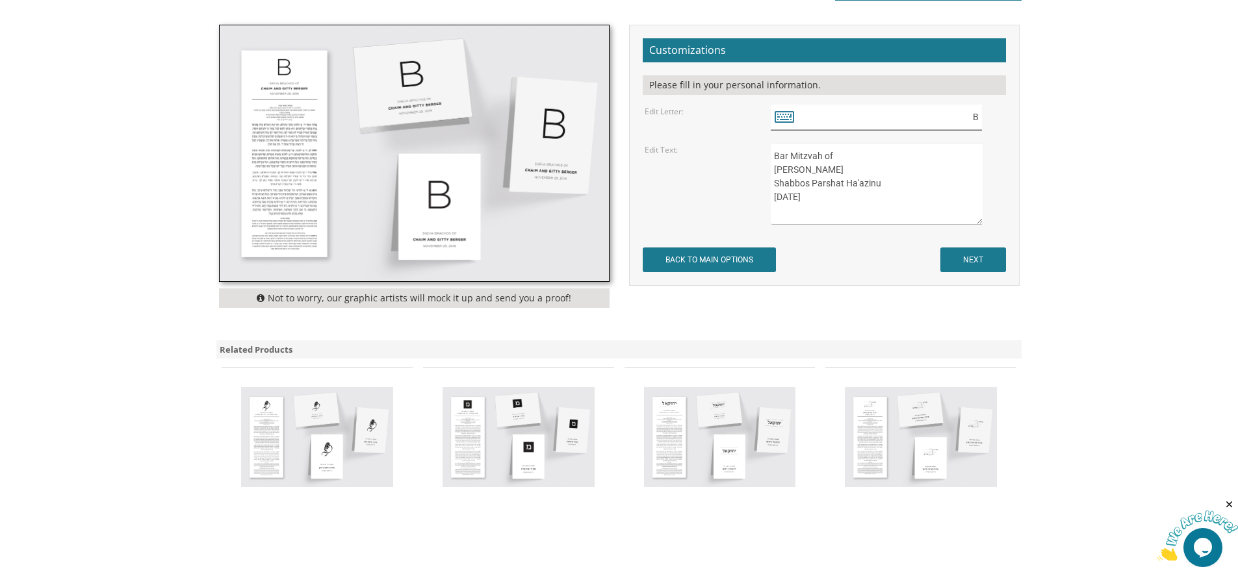
drag, startPoint x: 977, startPoint y: 118, endPoint x: 959, endPoint y: 120, distance: 17.7
click at [959, 120] on input "B" at bounding box center [876, 117] width 211 height 25
click at [971, 259] on input "NEXT" at bounding box center [973, 260] width 66 height 25
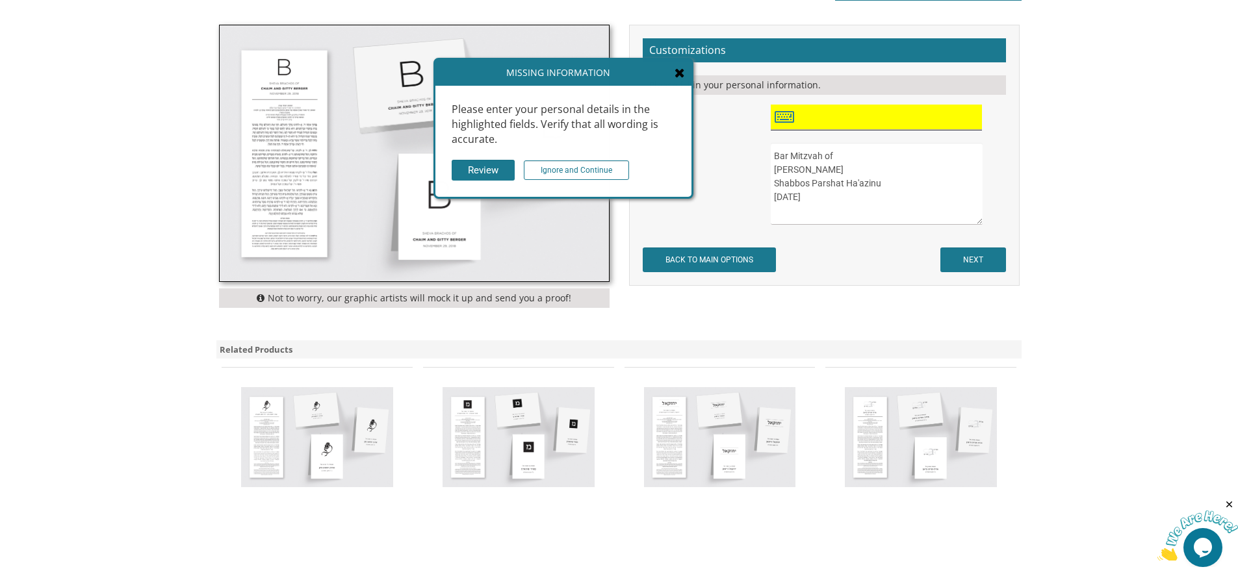
click at [861, 118] on input "text" at bounding box center [876, 117] width 211 height 25
click at [509, 165] on input "Review" at bounding box center [483, 170] width 63 height 21
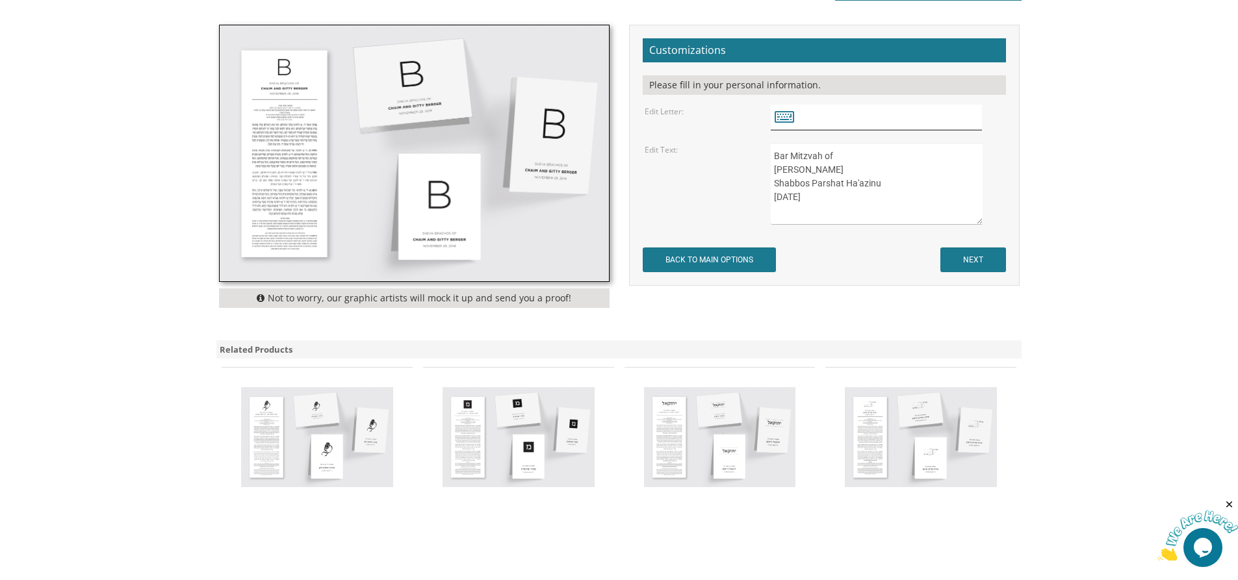
click at [816, 118] on input "text" at bounding box center [876, 117] width 211 height 25
type input "Please Use Logo"
click at [992, 255] on input "NEXT" at bounding box center [973, 260] width 66 height 25
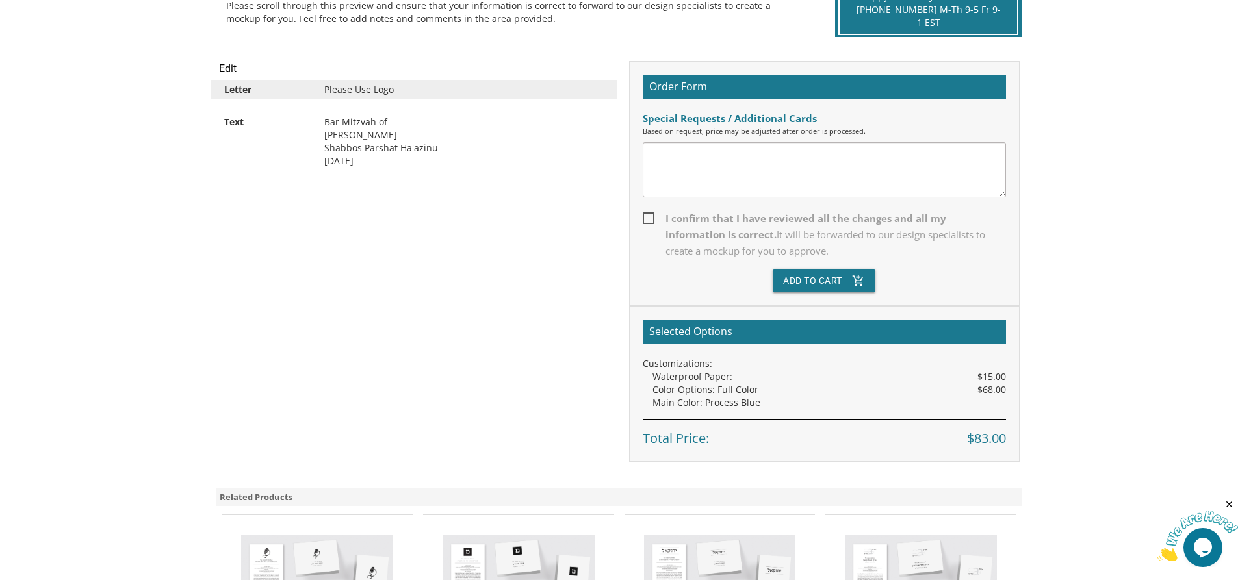
scroll to position [325, 0]
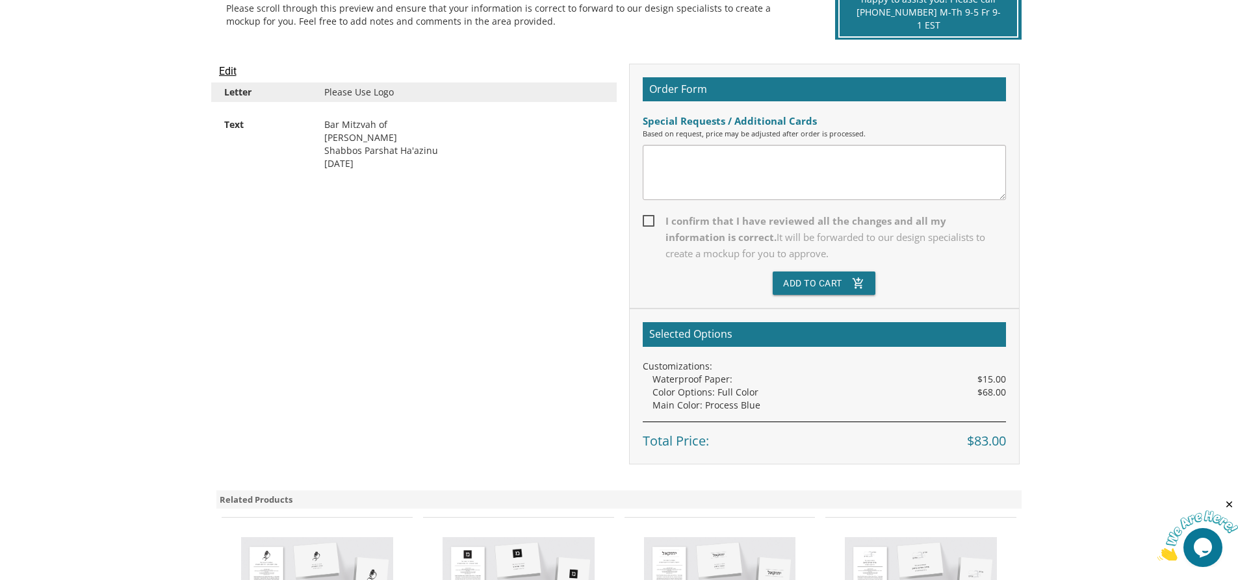
click at [647, 220] on span "I confirm that I have reviewed all the changes and all my information is correc…" at bounding box center [824, 237] width 363 height 49
click at [647, 220] on input "I confirm that I have reviewed all the changes and all my information is correc…" at bounding box center [647, 220] width 8 height 8
checkbox input "true"
click at [809, 287] on button "Add To Cart add_shopping_cart" at bounding box center [824, 283] width 103 height 23
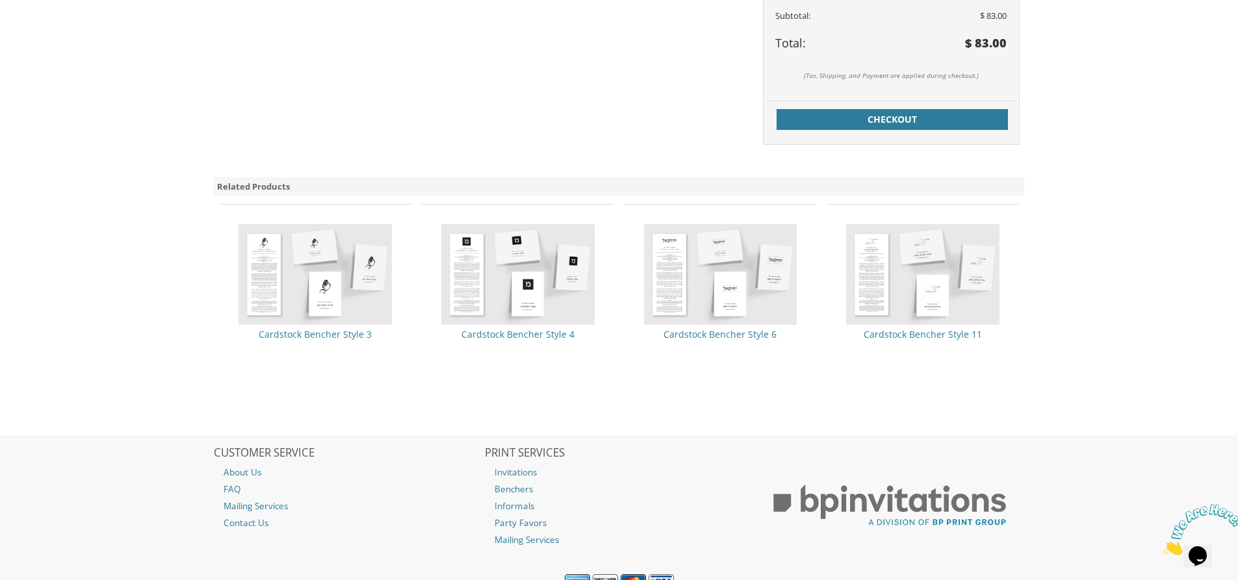
scroll to position [650, 0]
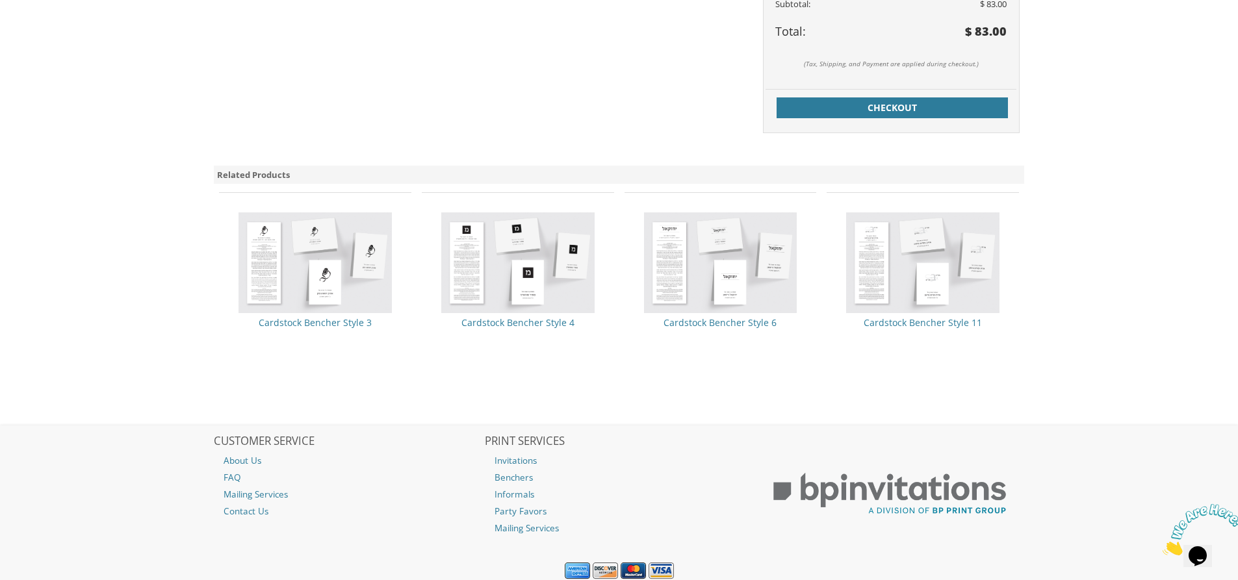
click at [272, 248] on img at bounding box center [314, 262] width 153 height 101
click at [306, 326] on link "Cardstock Bencher Style 3" at bounding box center [315, 322] width 113 height 12
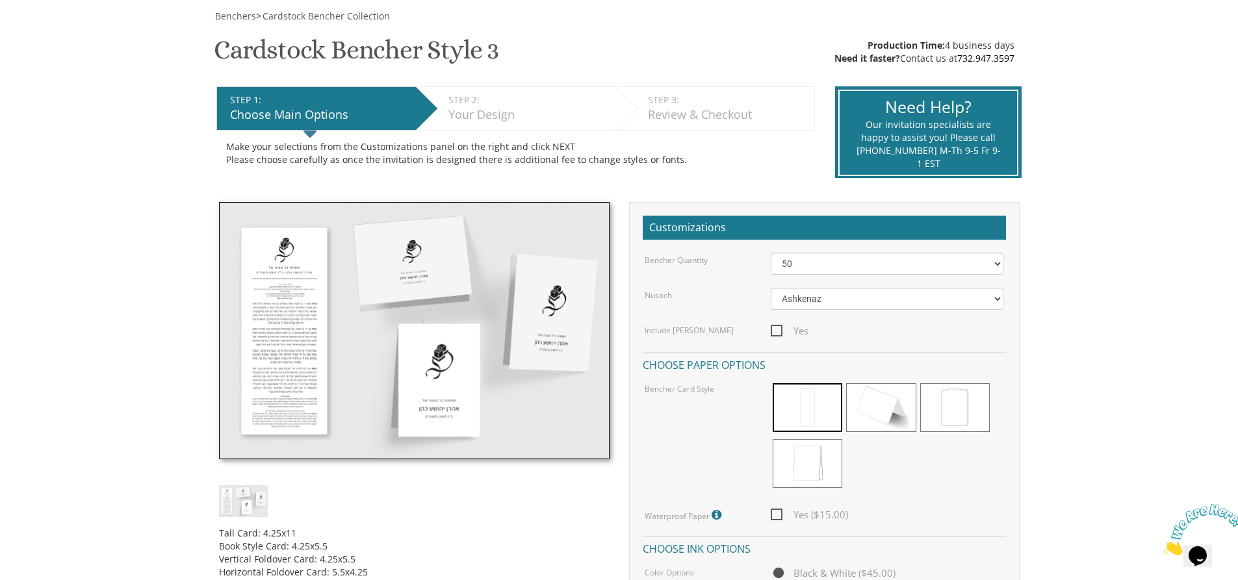
scroll to position [195, 0]
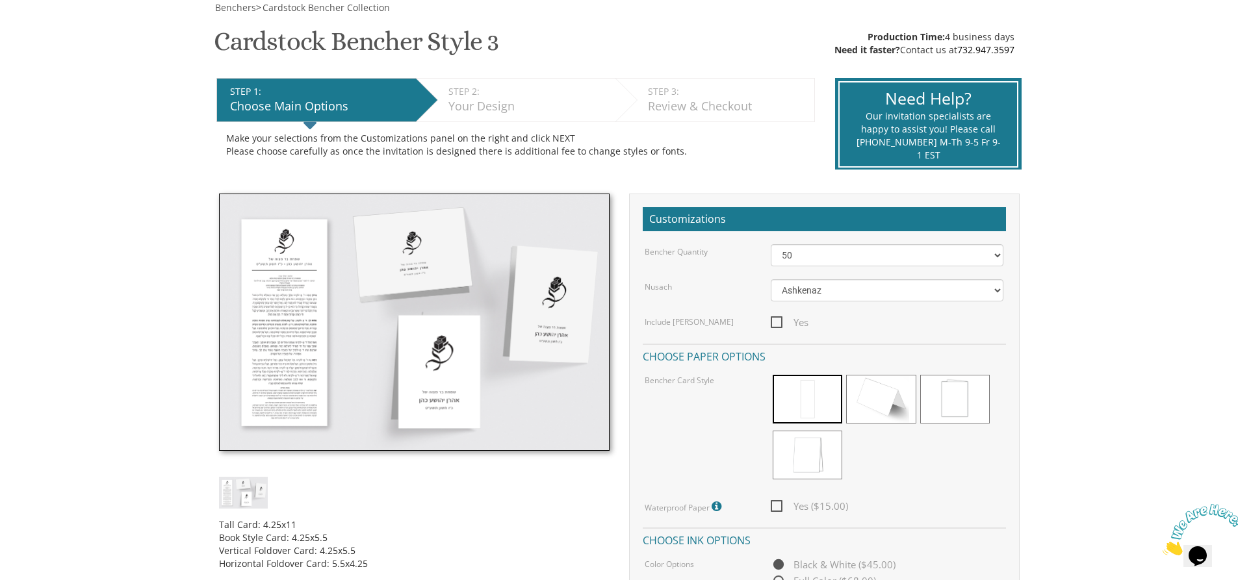
click at [306, 326] on img at bounding box center [414, 322] width 391 height 257
click at [275, 244] on img at bounding box center [414, 322] width 391 height 257
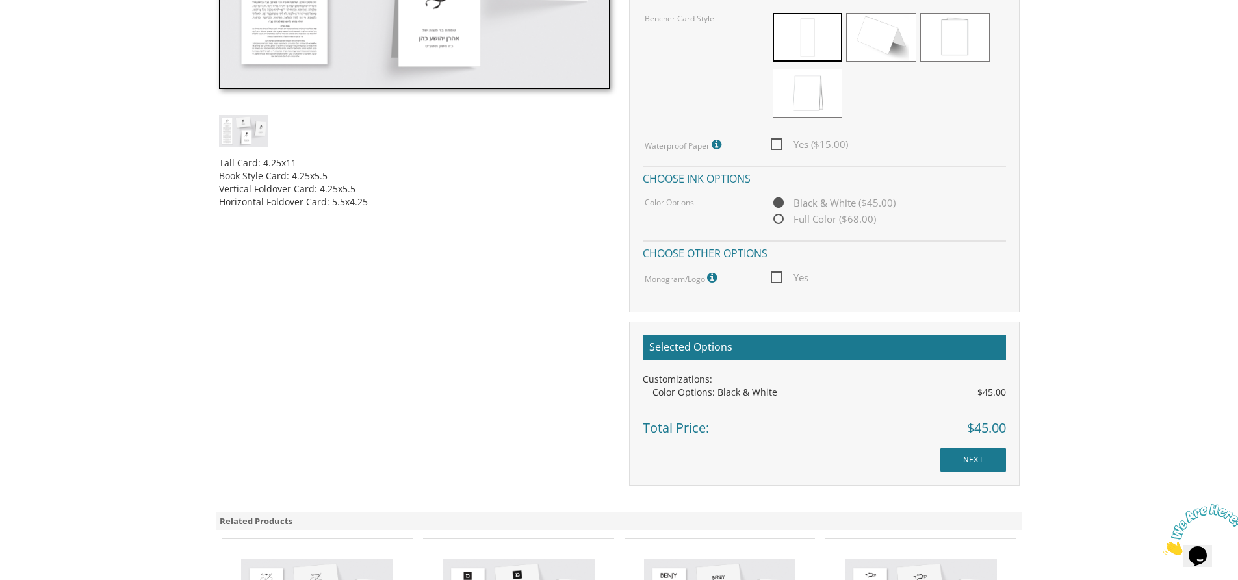
scroll to position [585, 0]
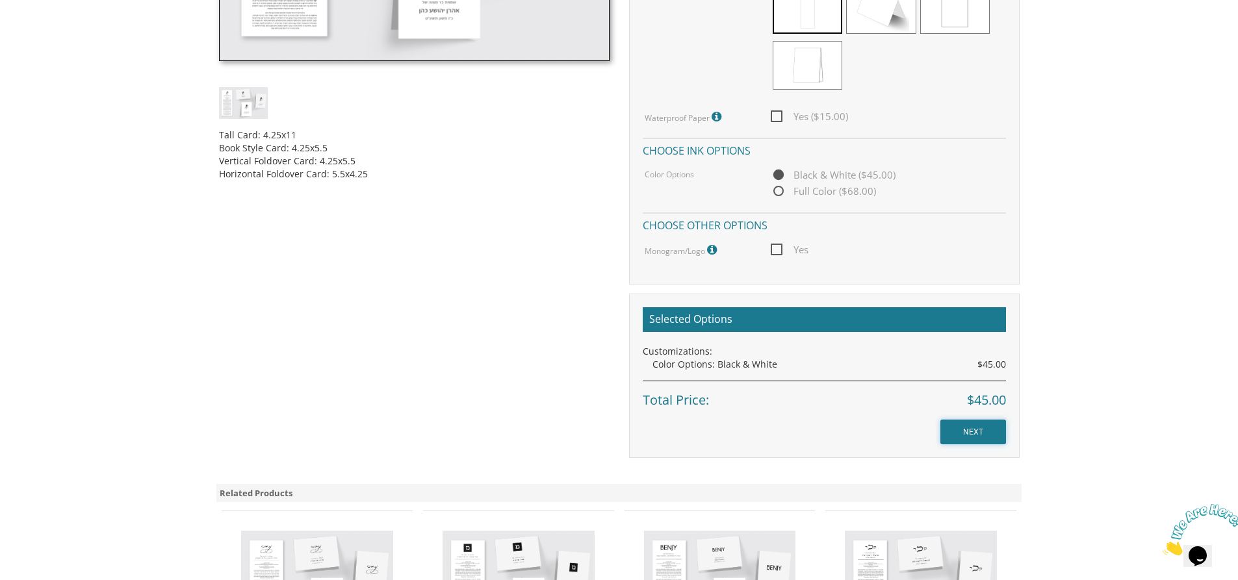
click at [997, 434] on input "NEXT" at bounding box center [973, 432] width 66 height 25
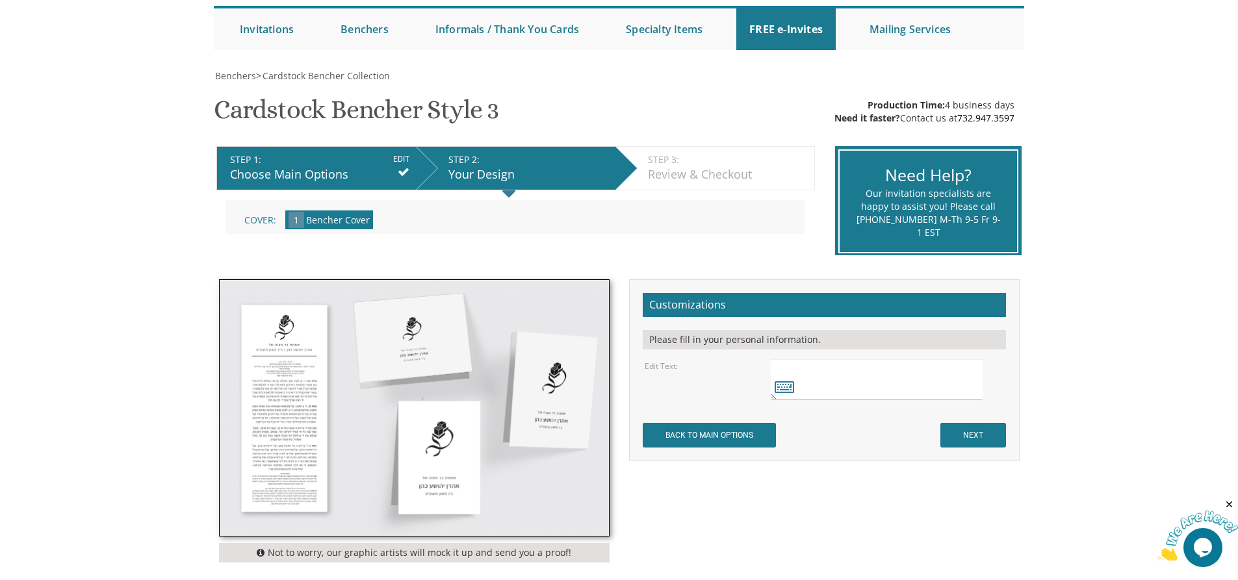
scroll to position [130, 0]
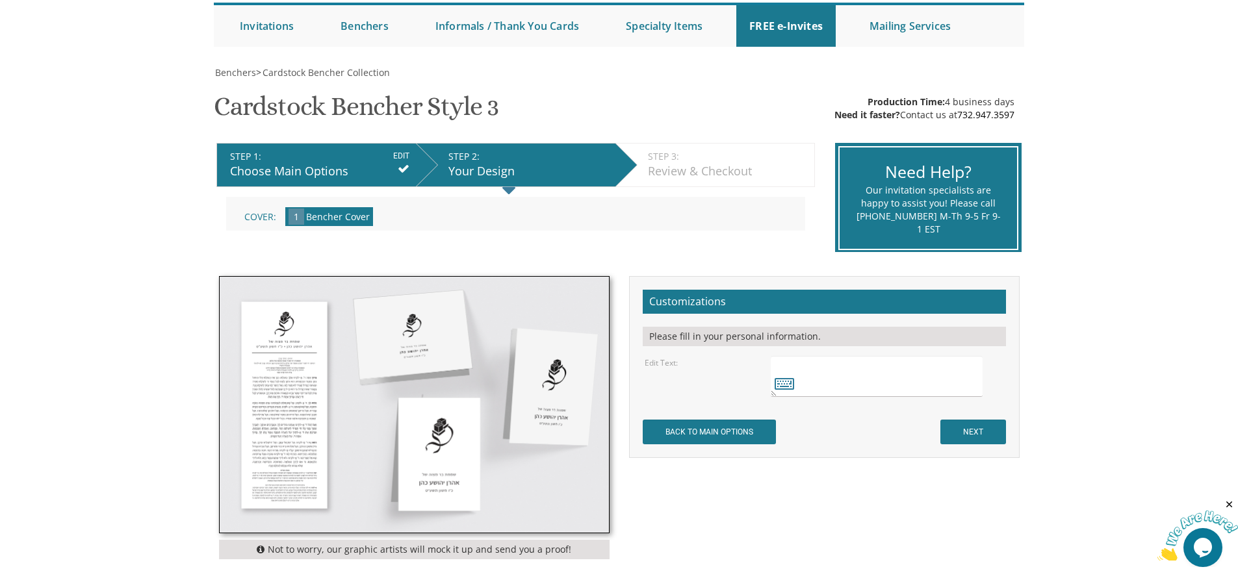
click at [378, 337] on img at bounding box center [414, 405] width 389 height 256
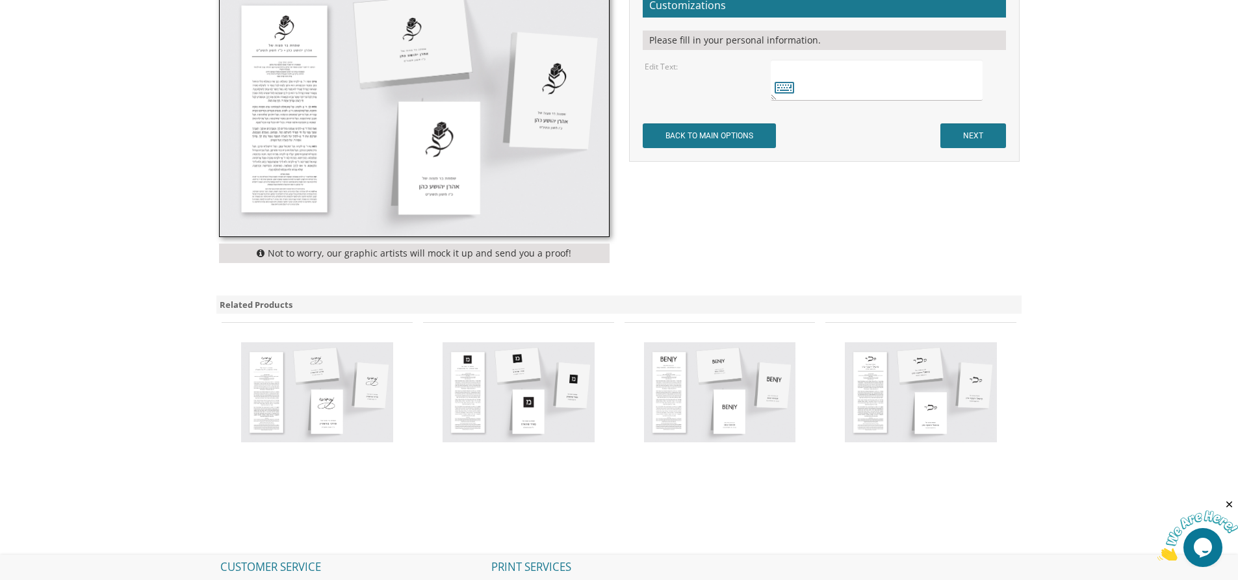
scroll to position [455, 0]
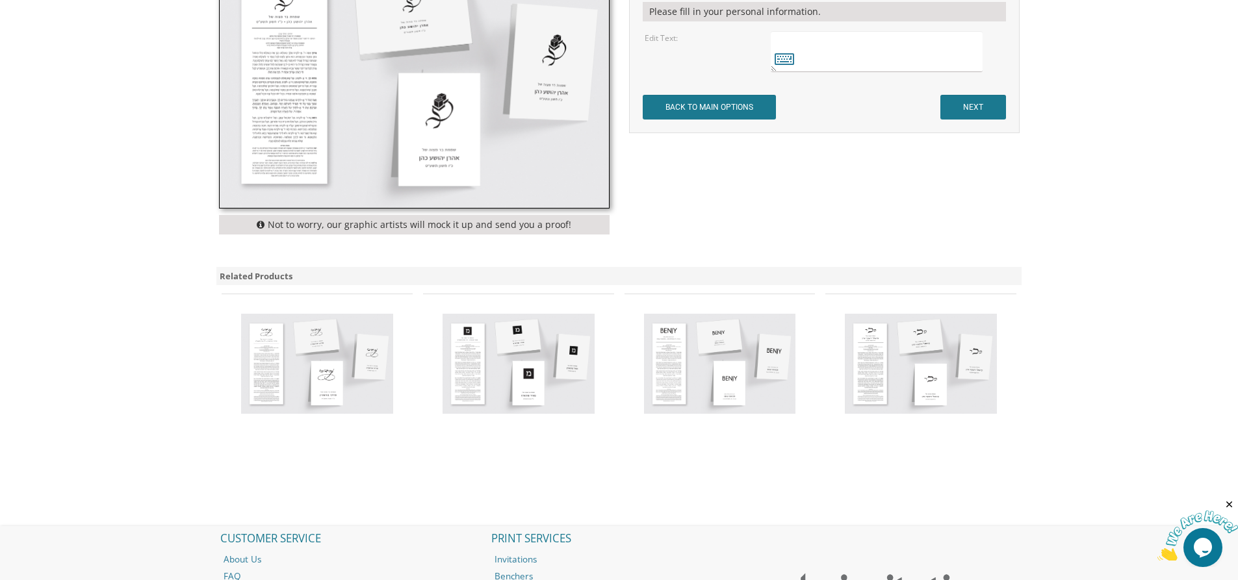
click at [478, 353] on img at bounding box center [518, 364] width 152 height 100
click at [529, 359] on img at bounding box center [518, 364] width 152 height 100
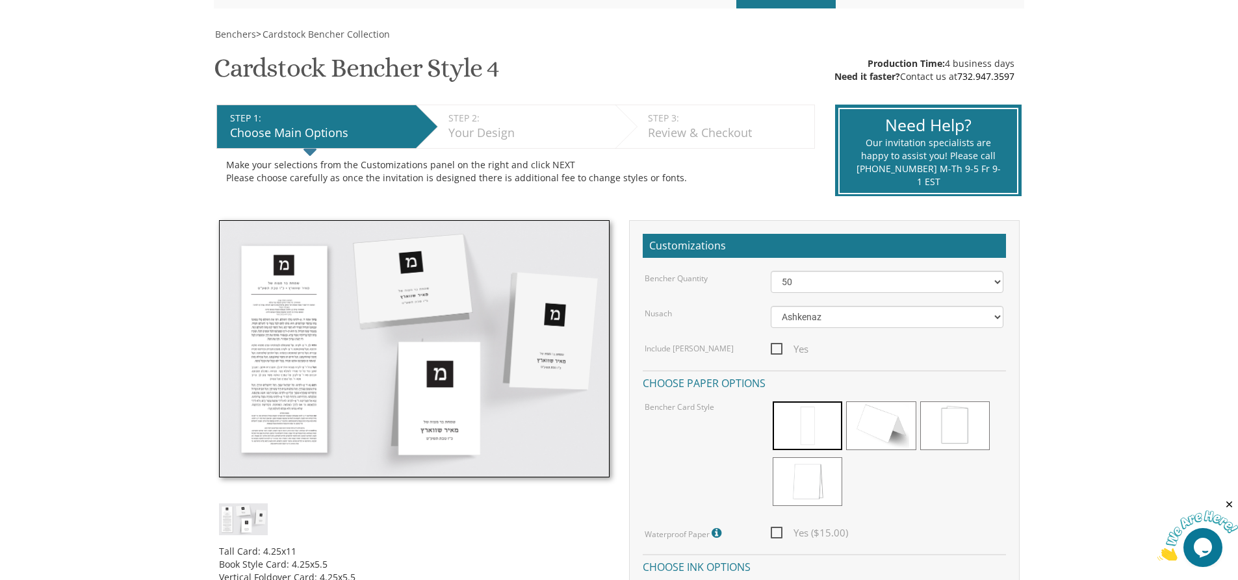
scroll to position [195, 0]
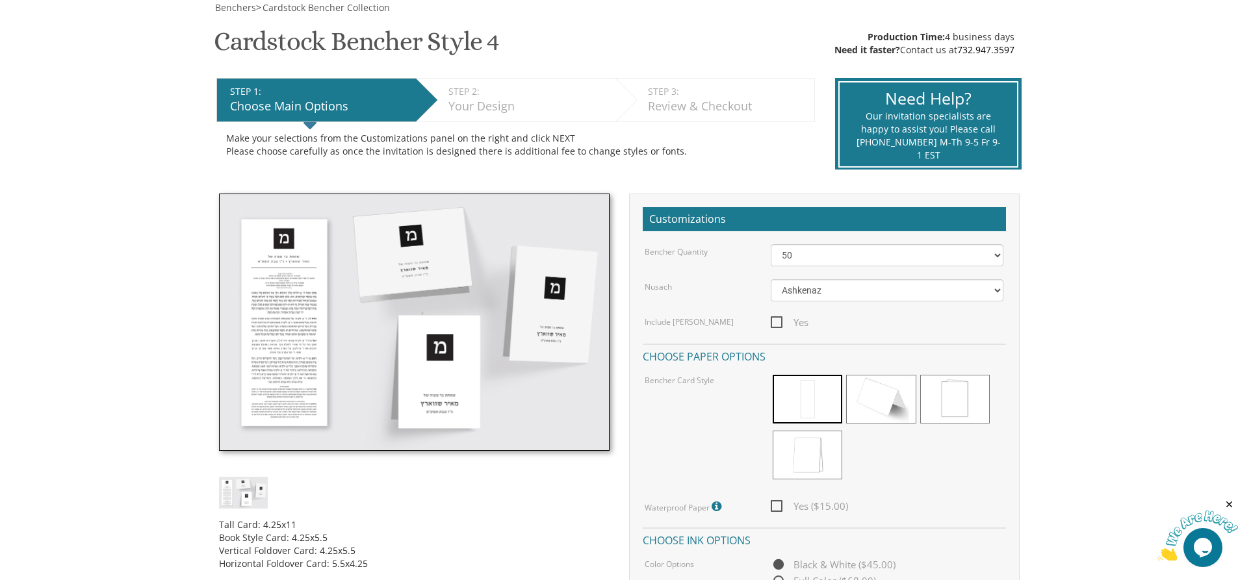
click at [277, 239] on img at bounding box center [414, 322] width 391 height 257
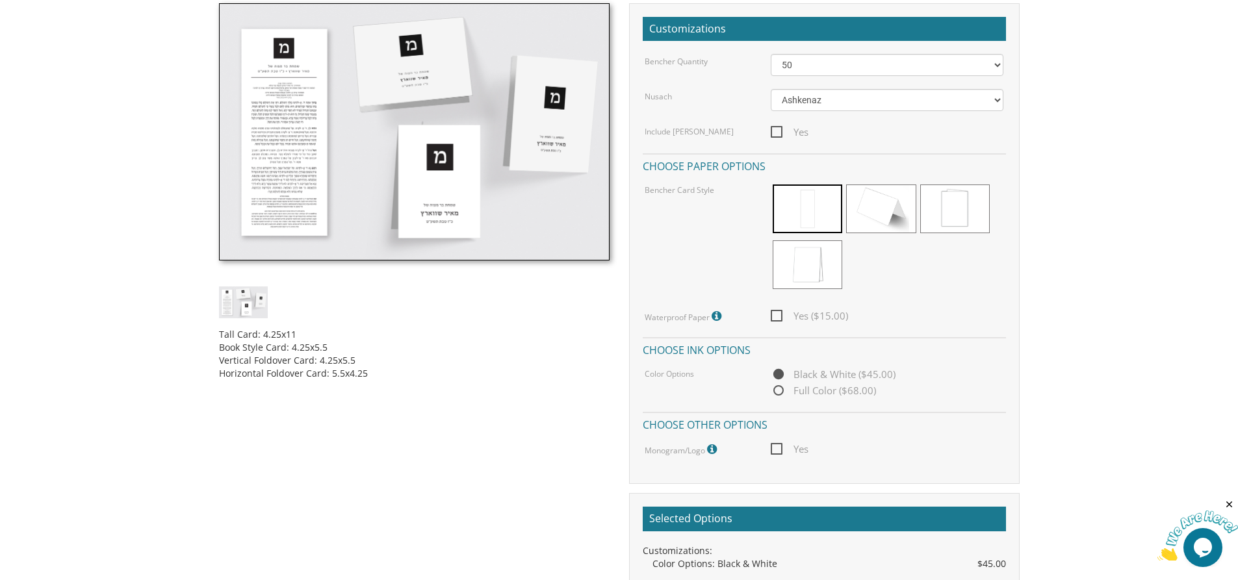
scroll to position [390, 0]
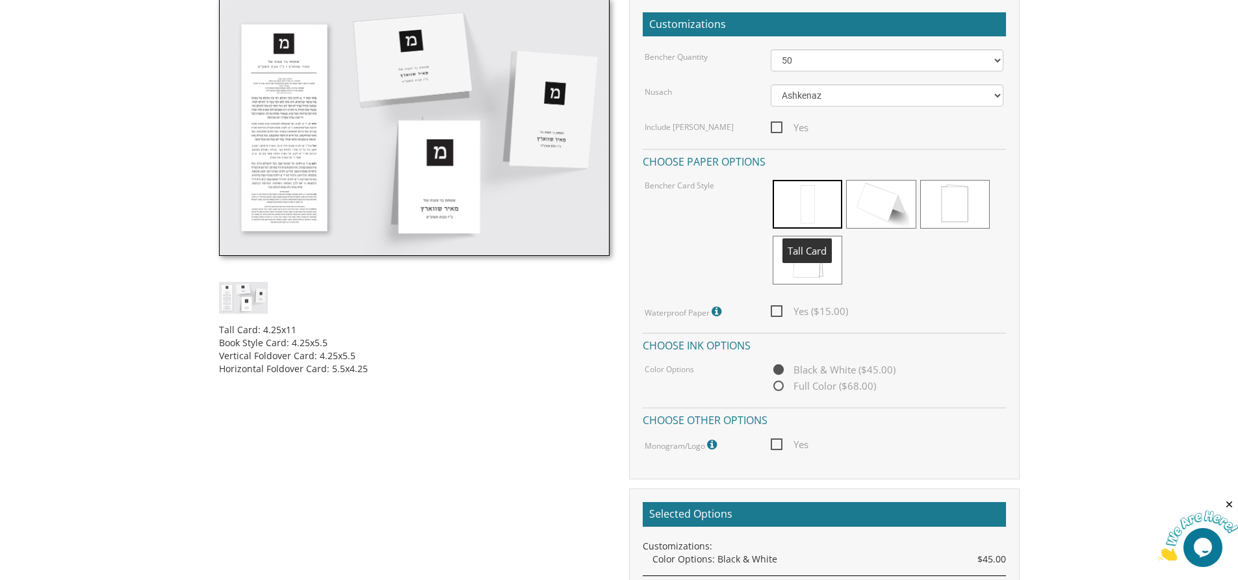
click at [803, 198] on span at bounding box center [808, 204] width 70 height 49
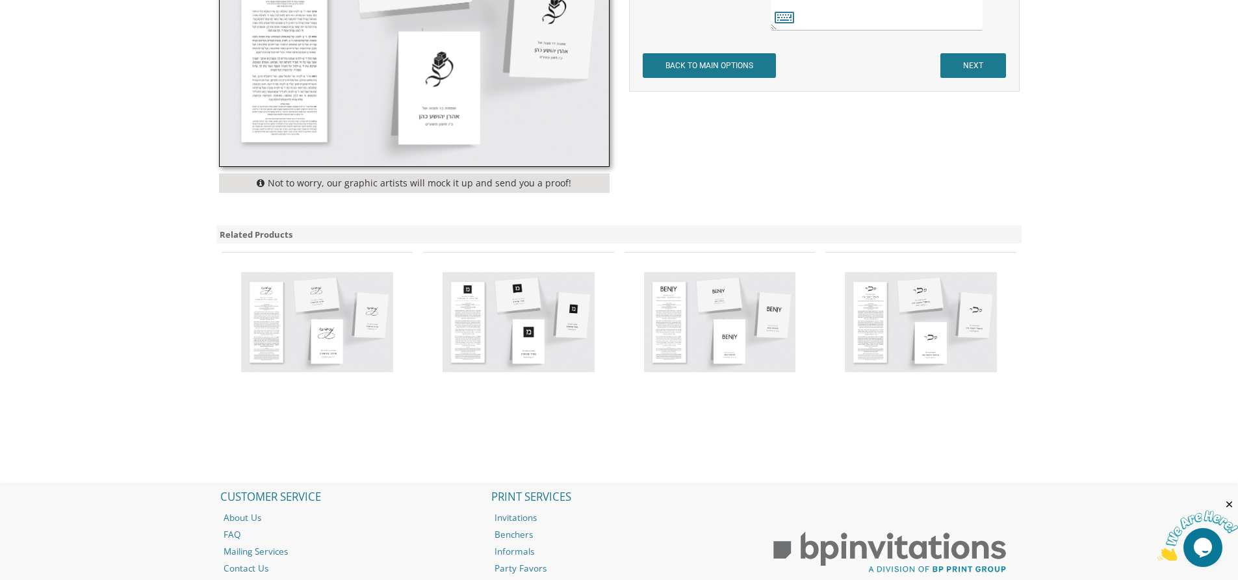
scroll to position [520, 0]
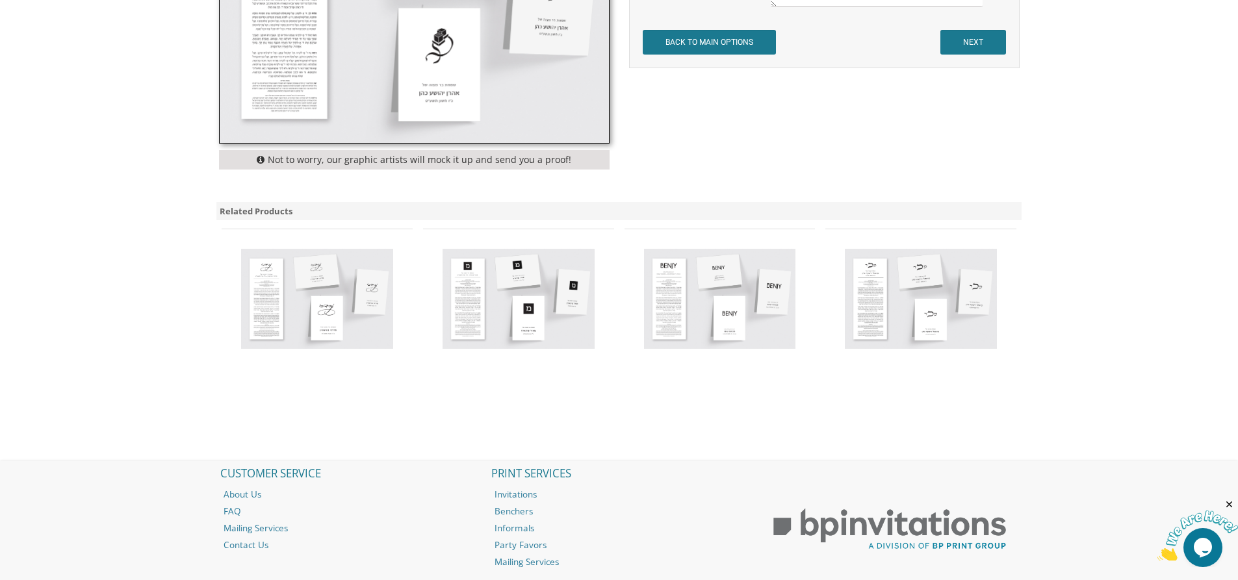
click at [776, 301] on img at bounding box center [720, 299] width 152 height 100
click at [693, 272] on img at bounding box center [720, 299] width 152 height 100
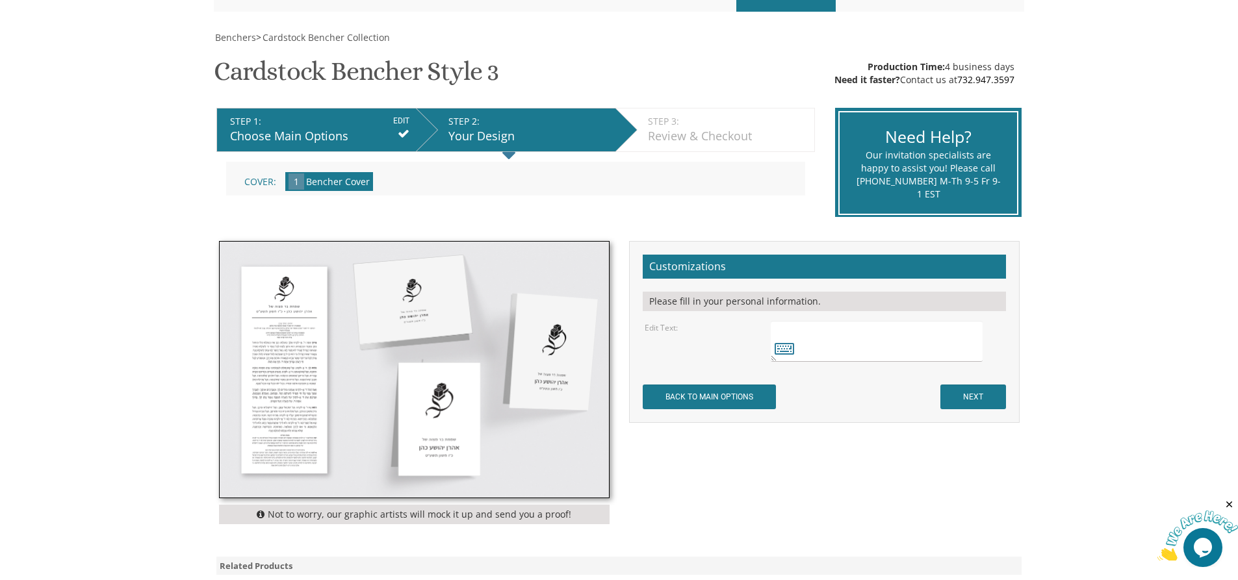
scroll to position [0, 0]
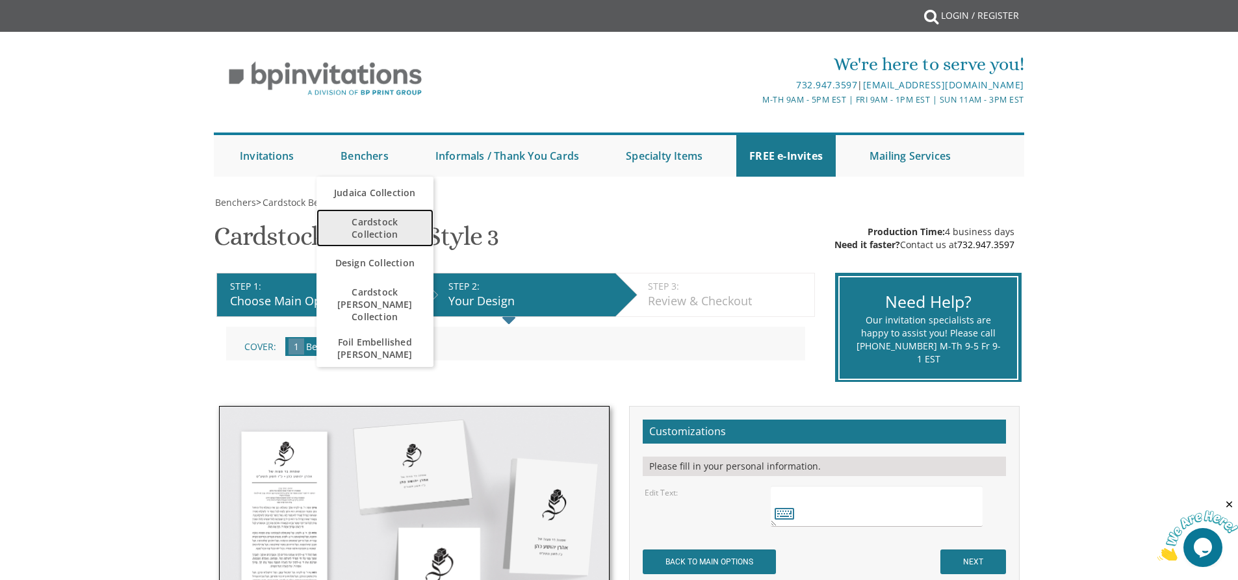
click at [390, 229] on span "Cardstock Collection" at bounding box center [374, 228] width 91 height 38
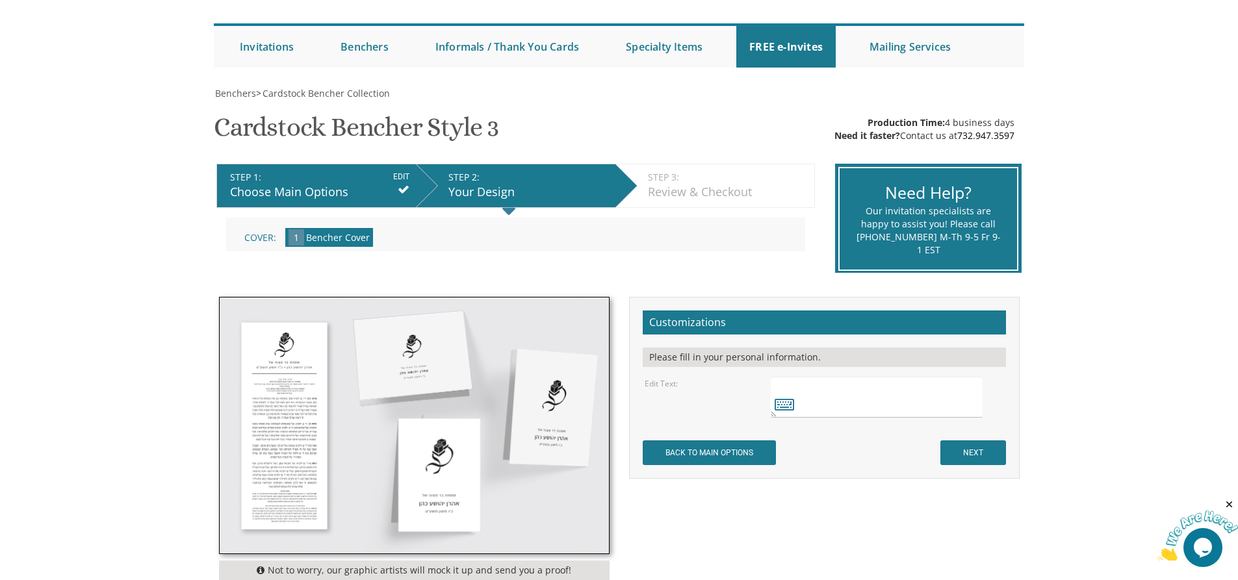
scroll to position [65, 0]
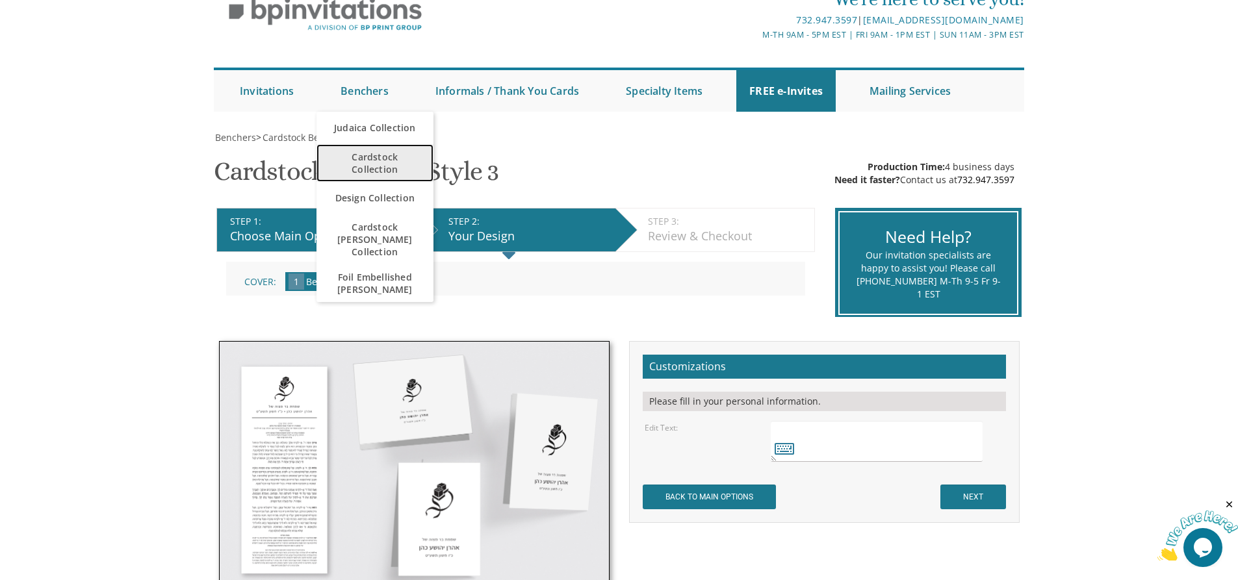
click at [360, 162] on span "Cardstock Collection" at bounding box center [374, 163] width 91 height 38
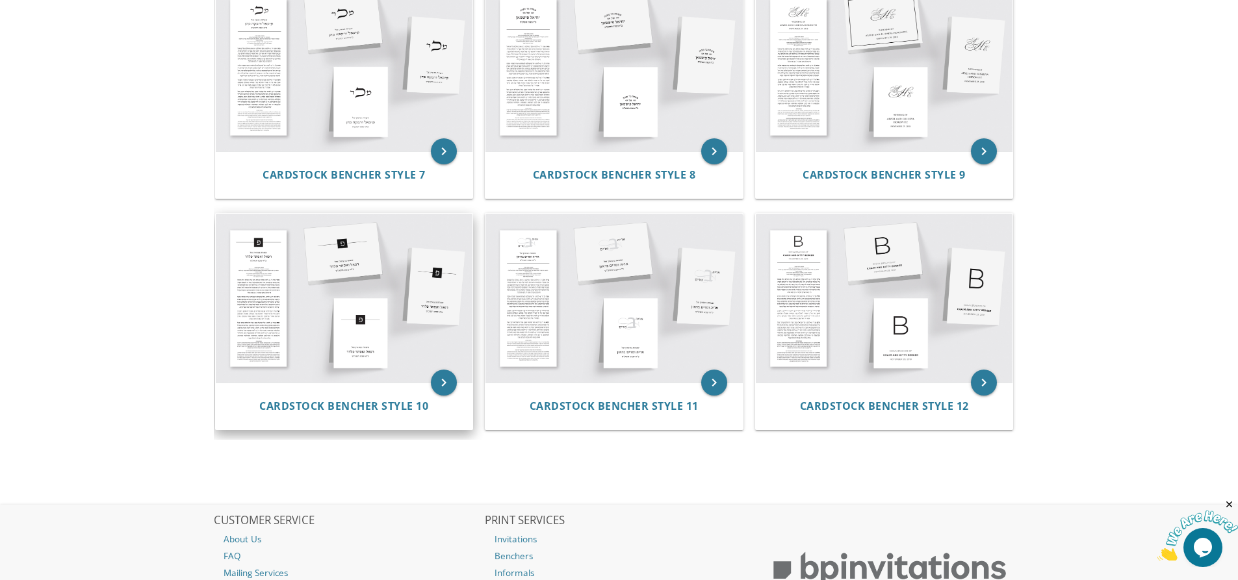
scroll to position [585, 0]
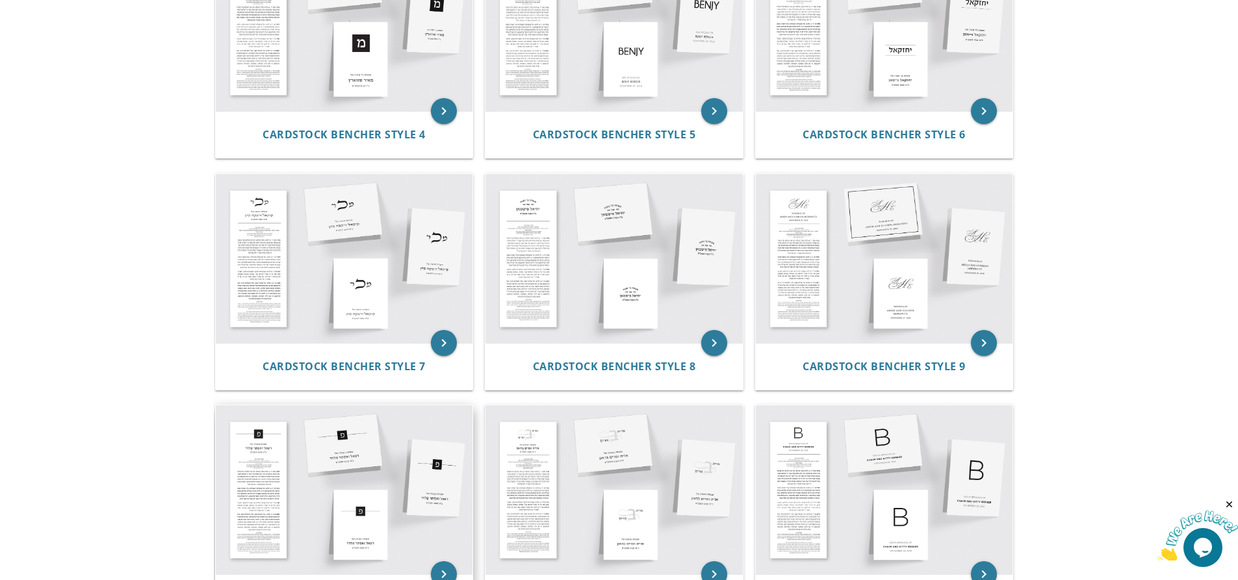
click at [262, 476] on img at bounding box center [344, 489] width 257 height 169
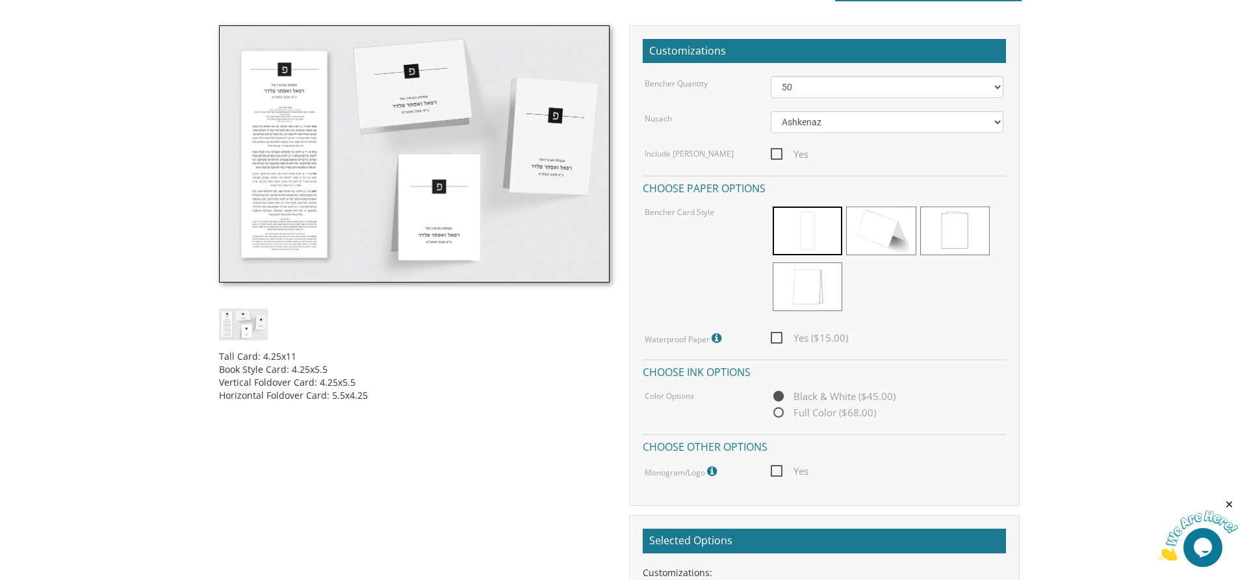
scroll to position [390, 0]
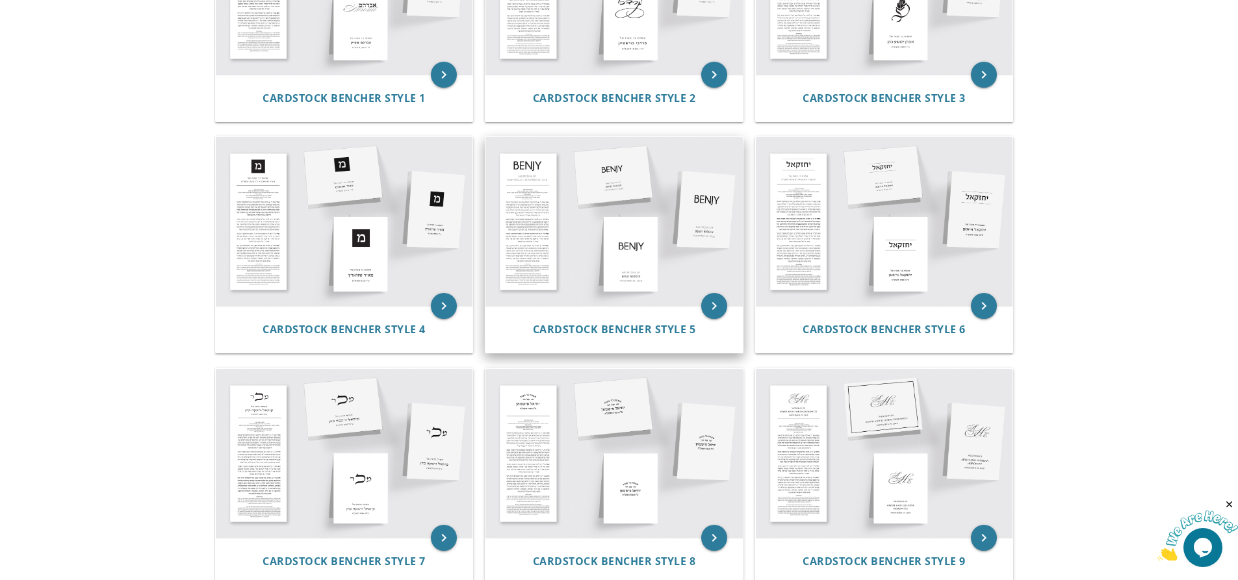
scroll to position [326, 0]
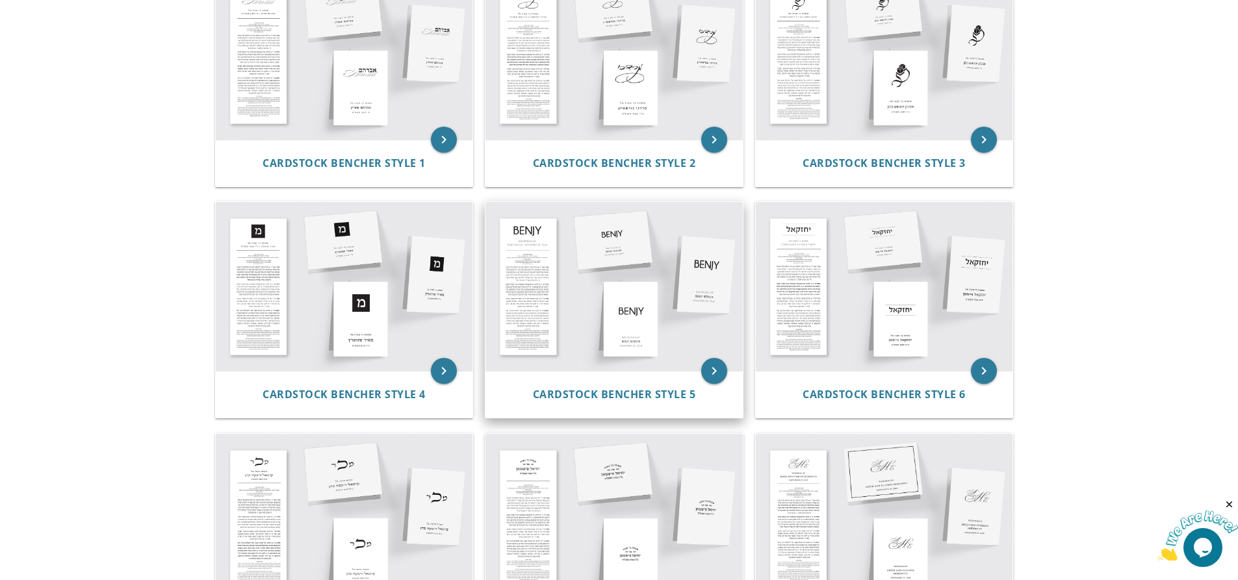
click at [607, 248] on img at bounding box center [613, 286] width 257 height 169
click at [524, 250] on img at bounding box center [613, 286] width 257 height 169
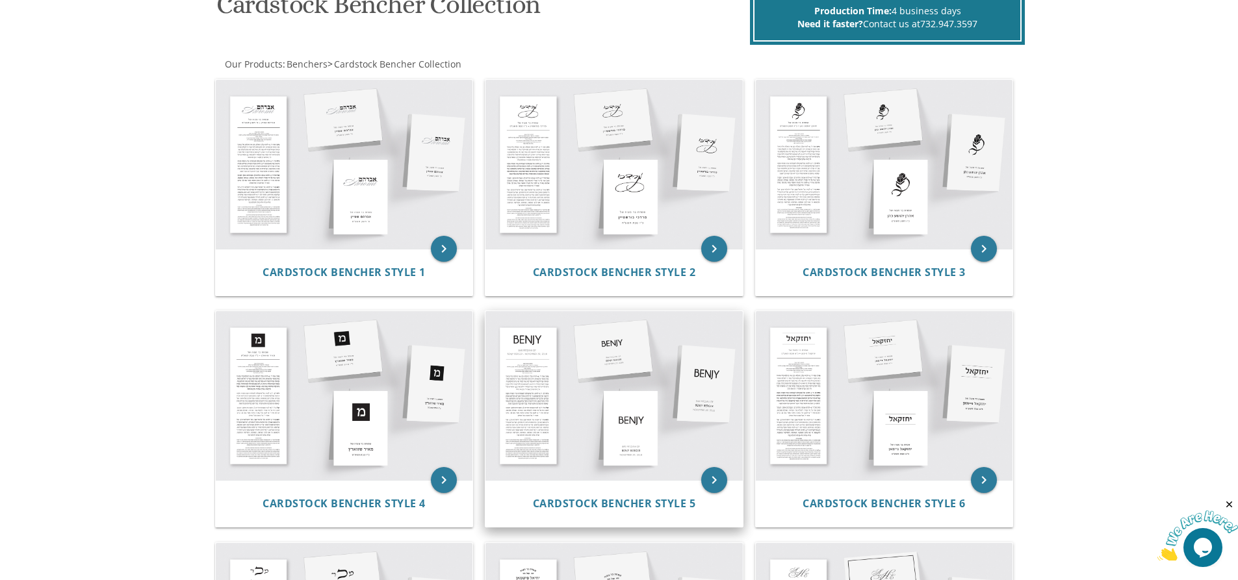
scroll to position [196, 0]
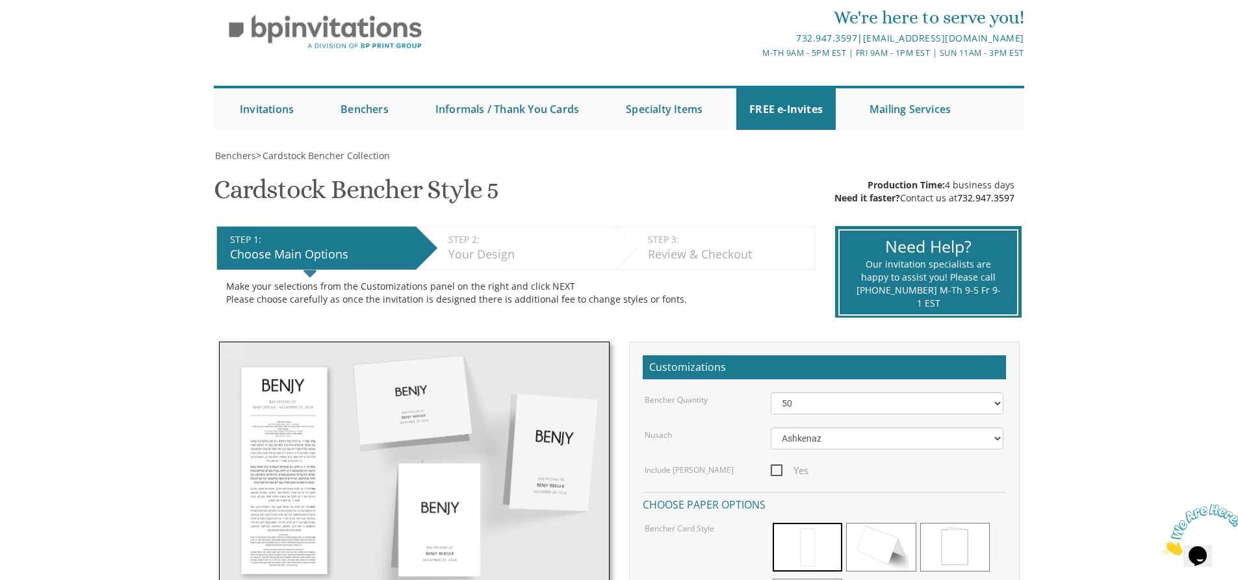
scroll to position [130, 0]
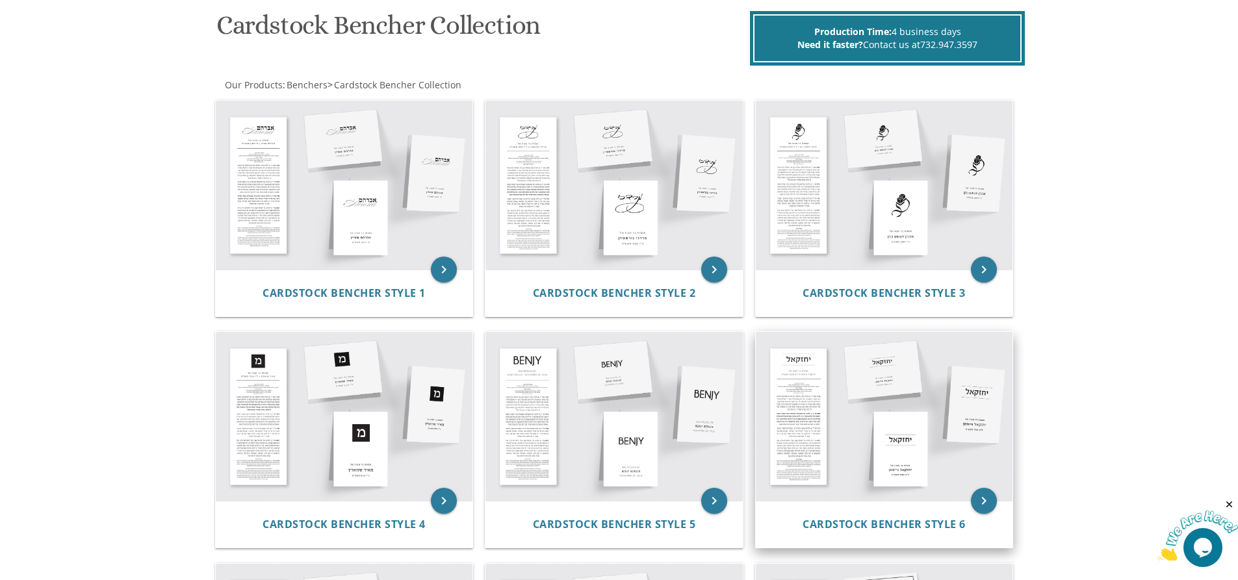
click at [809, 360] on img at bounding box center [884, 416] width 257 height 169
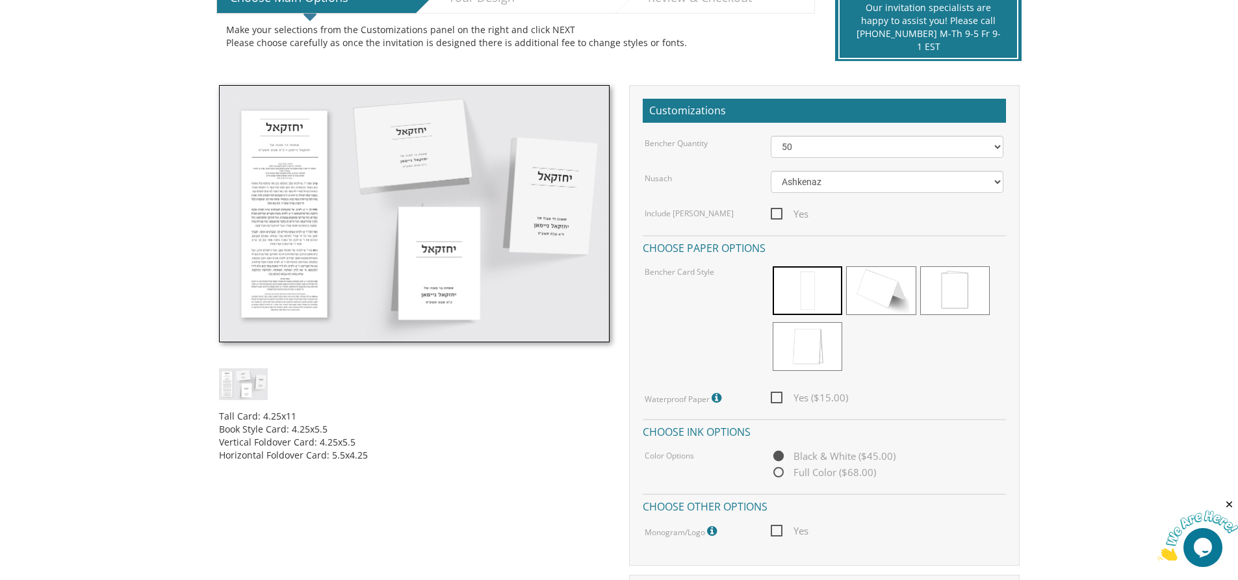
scroll to position [325, 0]
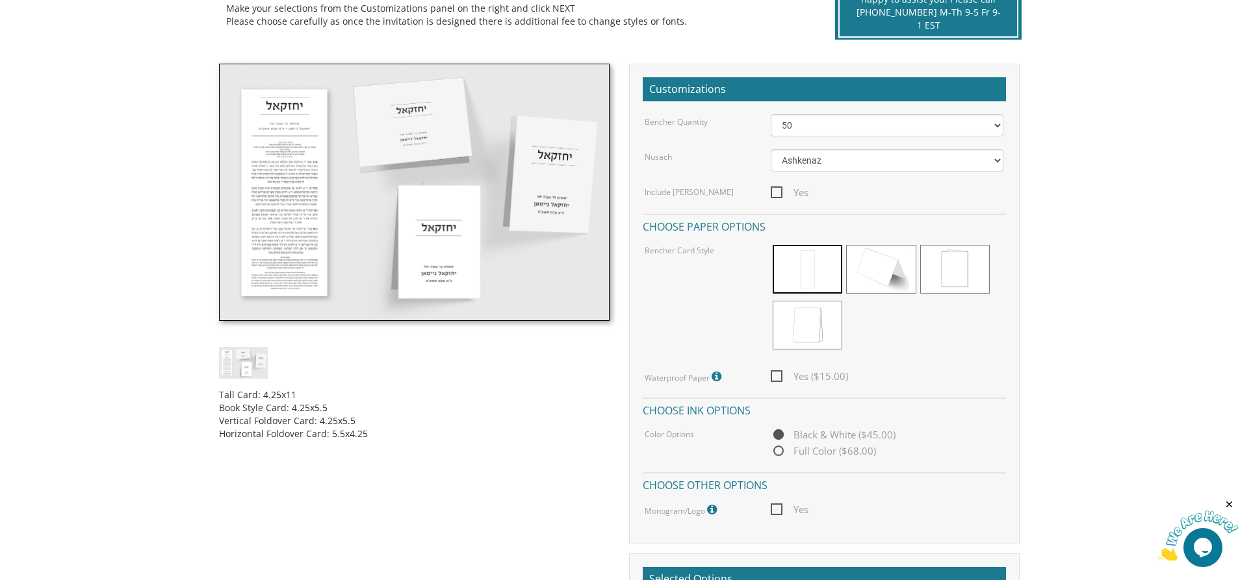
click at [782, 454] on span "Full Color ($68.00)" at bounding box center [823, 451] width 105 height 16
click at [779, 454] on input "Full Color ($68.00)" at bounding box center [775, 452] width 8 height 8
radio input "true"
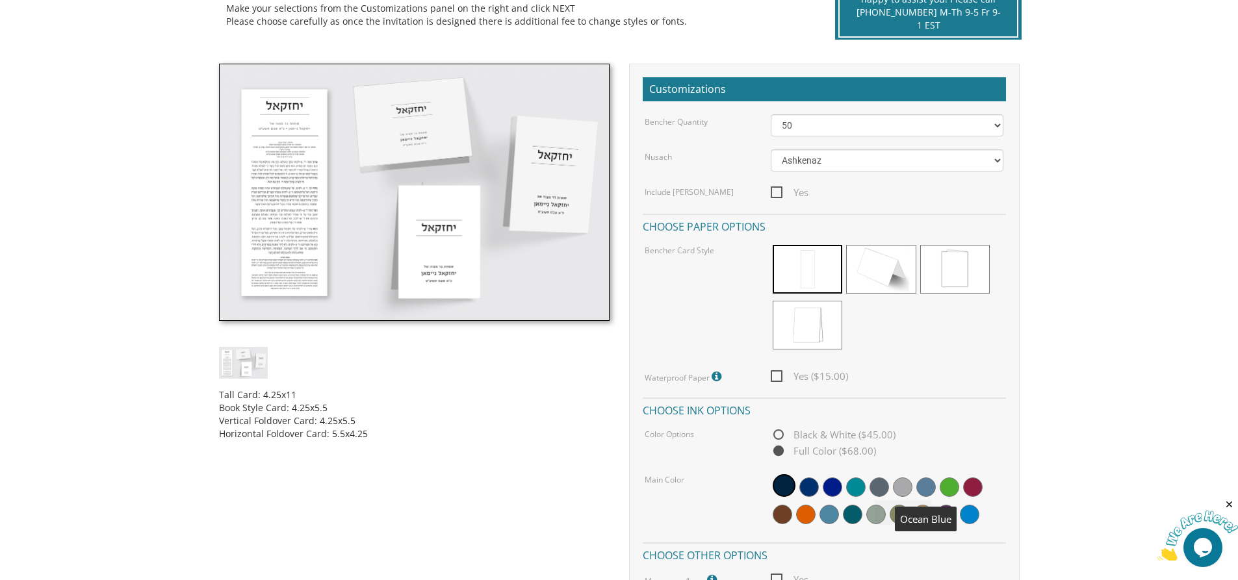
click at [923, 485] on span at bounding box center [925, 487] width 19 height 19
click at [778, 375] on span "Yes ($15.00)" at bounding box center [809, 376] width 77 height 16
click at [778, 375] on input "Yes ($15.00)" at bounding box center [775, 375] width 8 height 8
checkbox input "true"
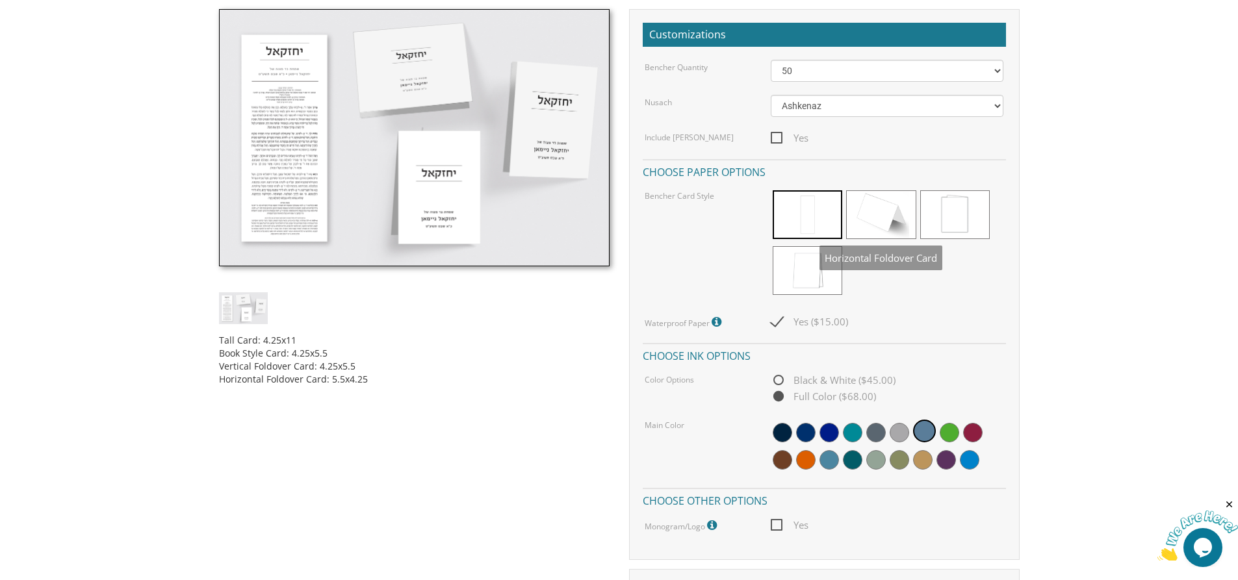
scroll to position [0, 0]
